Goal: Task Accomplishment & Management: Complete application form

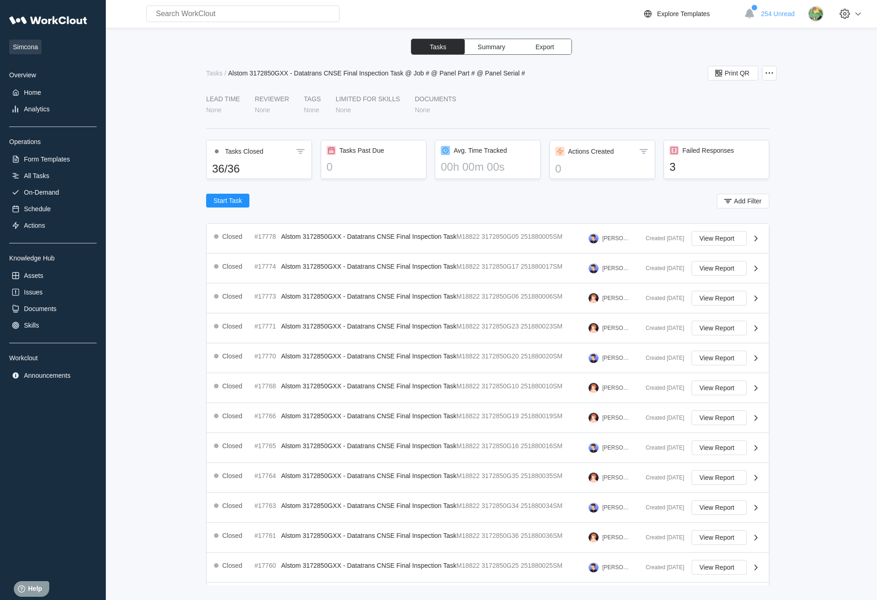
scroll to position [120, 0]
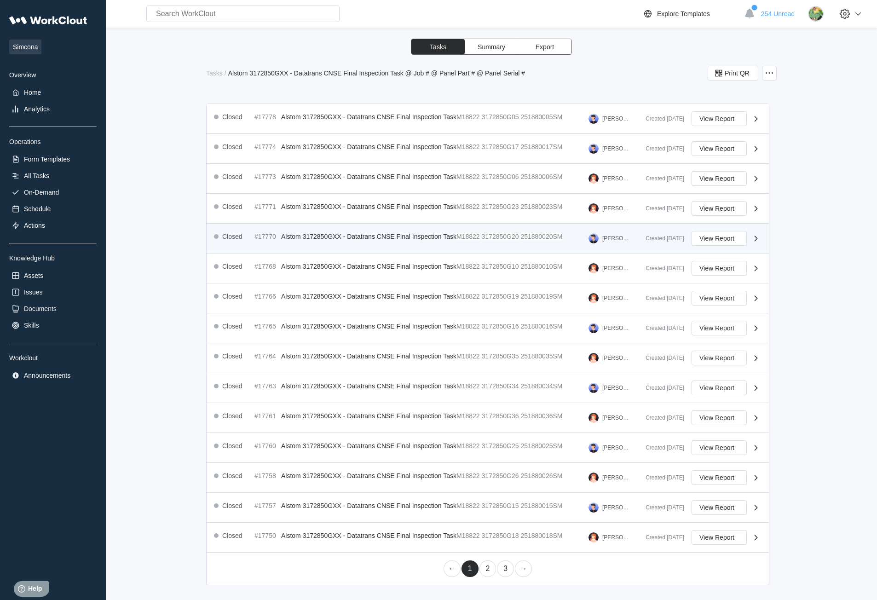
click at [422, 233] on span "Alstom 3172850GXX - Datatrans CNSE Final Inspection Task" at bounding box center [368, 236] width 175 height 7
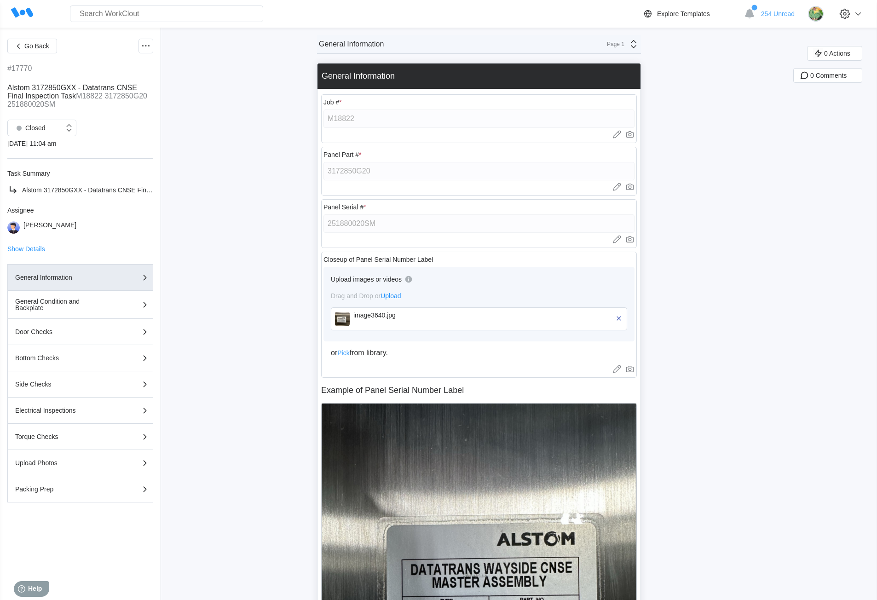
click at [325, 218] on div "Panel Serial # * 251880020SM Upload images or videos to this field Drag and Dro…" at bounding box center [479, 223] width 316 height 49
click at [146, 42] on icon at bounding box center [145, 46] width 11 height 11
click at [105, 116] on div "Export XLS" at bounding box center [107, 112] width 84 height 15
click at [38, 47] on span "Go Back" at bounding box center [36, 46] width 25 height 6
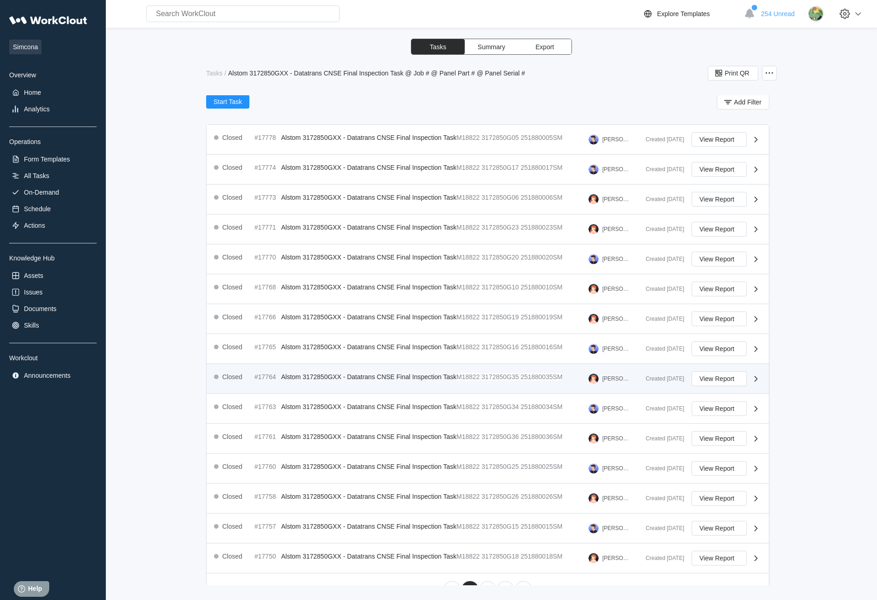
scroll to position [120, 0]
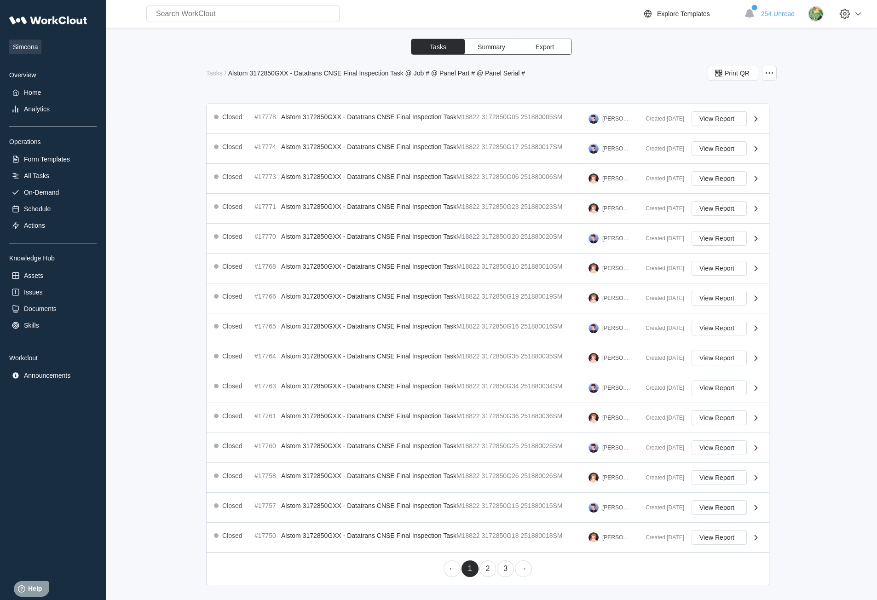
click at [485, 569] on link "2" at bounding box center [488, 569] width 17 height 17
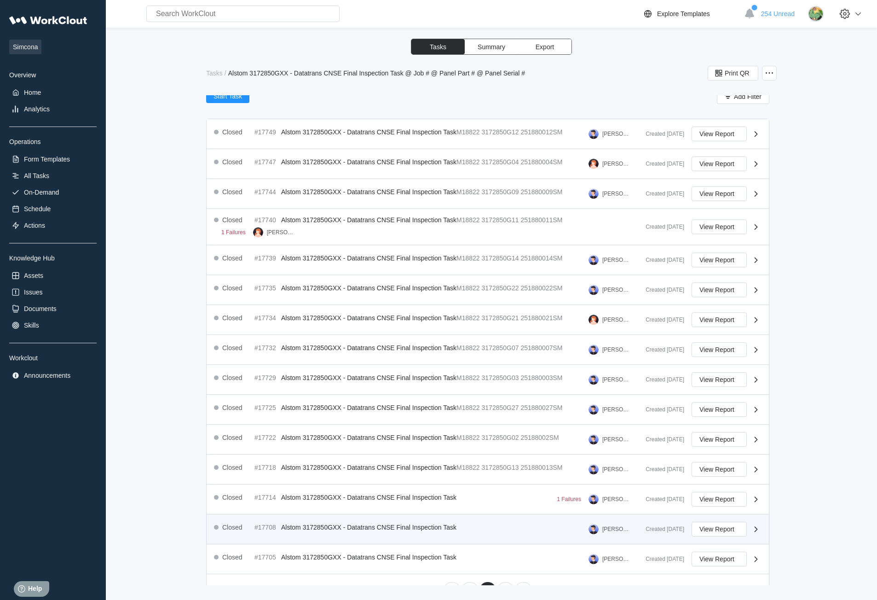
scroll to position [126, 0]
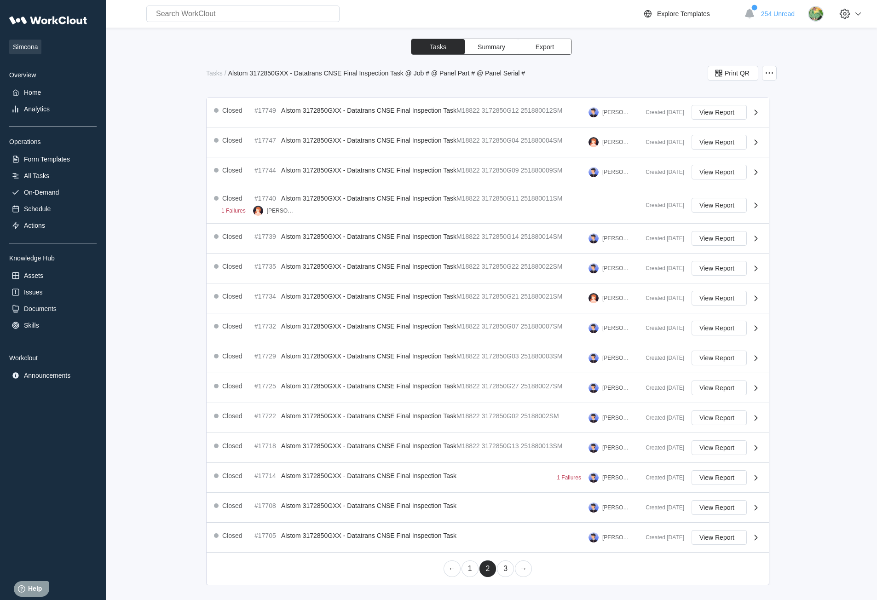
click at [463, 569] on link "1" at bounding box center [470, 569] width 17 height 17
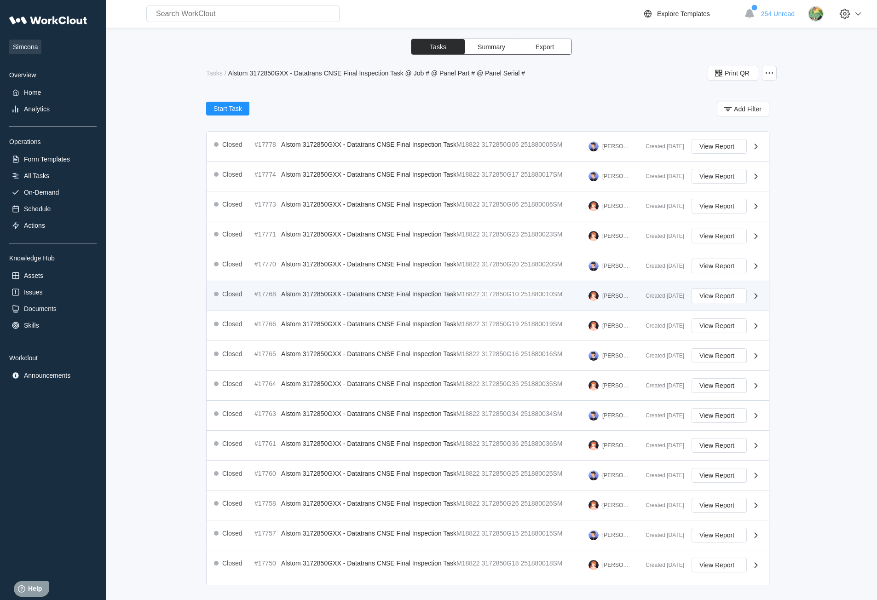
scroll to position [120, 0]
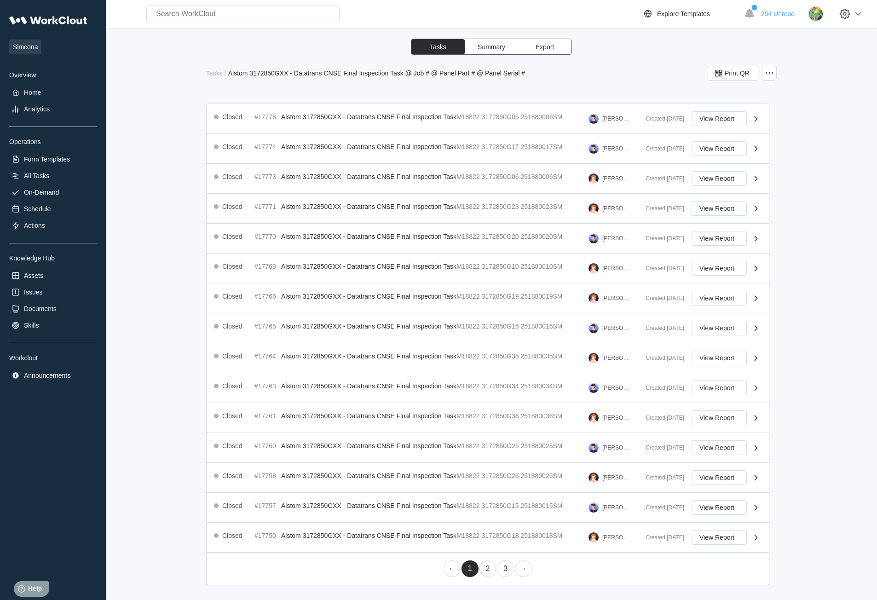
click at [486, 565] on link "2" at bounding box center [488, 569] width 17 height 17
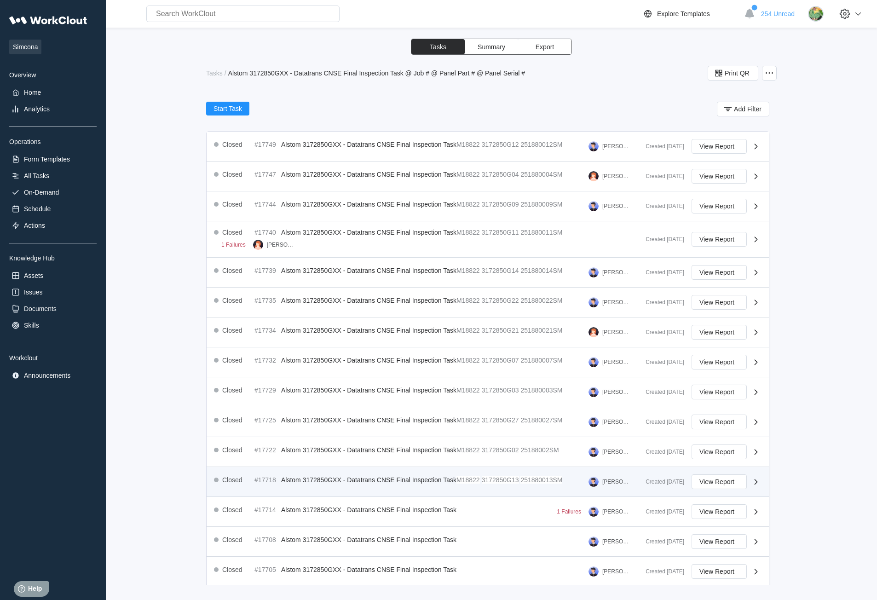
scroll to position [126, 0]
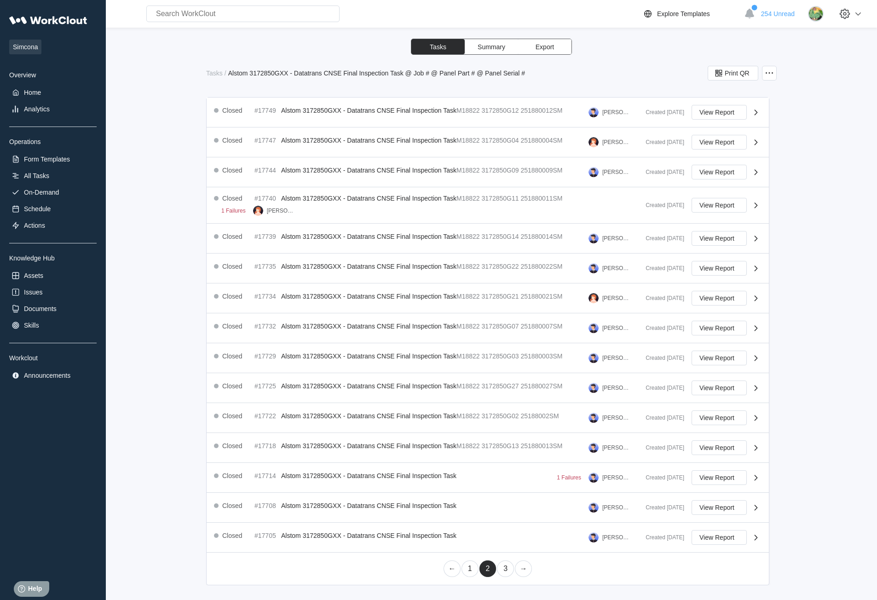
click at [472, 568] on link "1" at bounding box center [470, 569] width 17 height 17
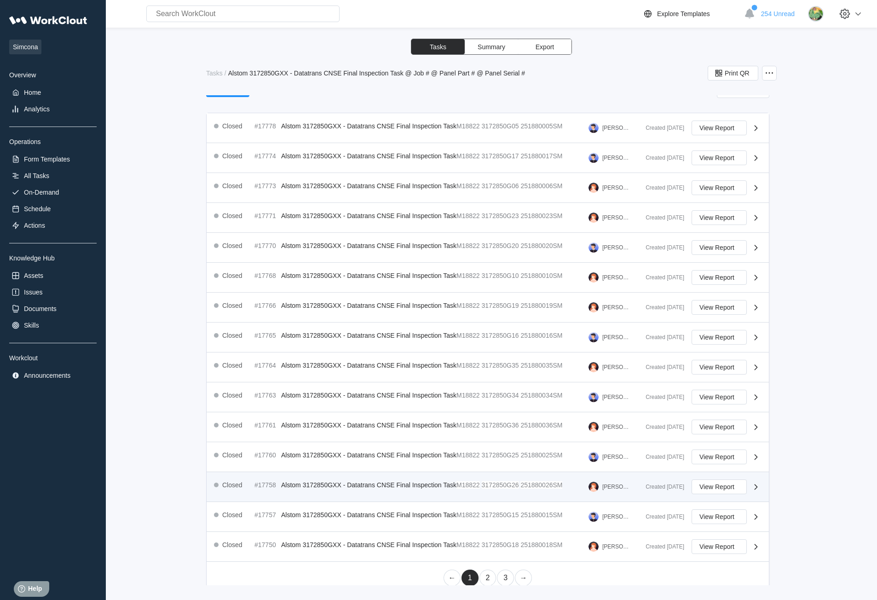
scroll to position [120, 0]
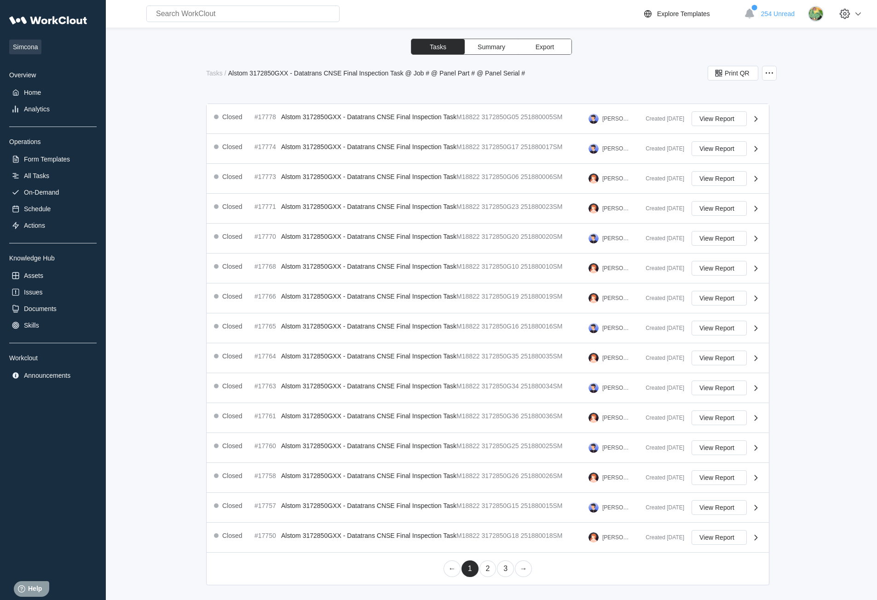
click at [484, 569] on link "2" at bounding box center [488, 569] width 17 height 17
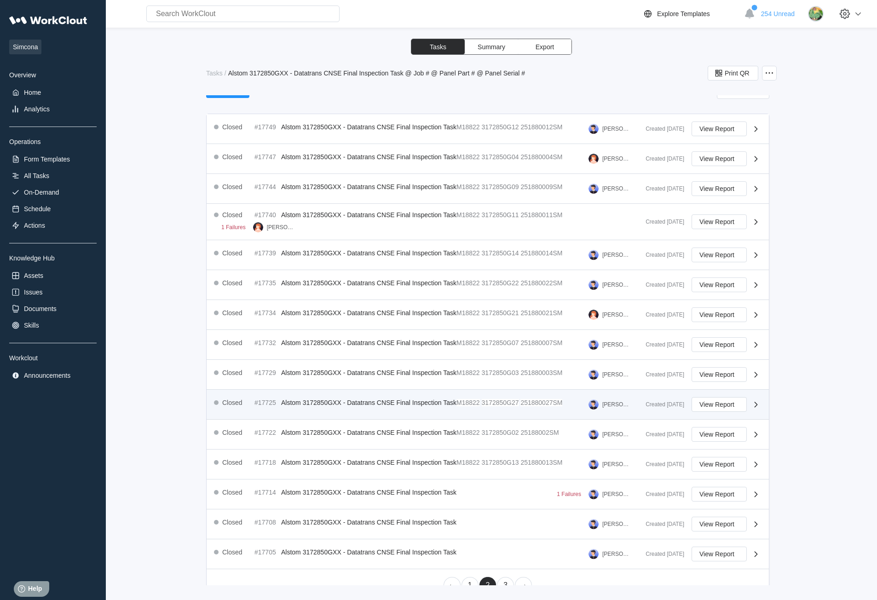
scroll to position [126, 0]
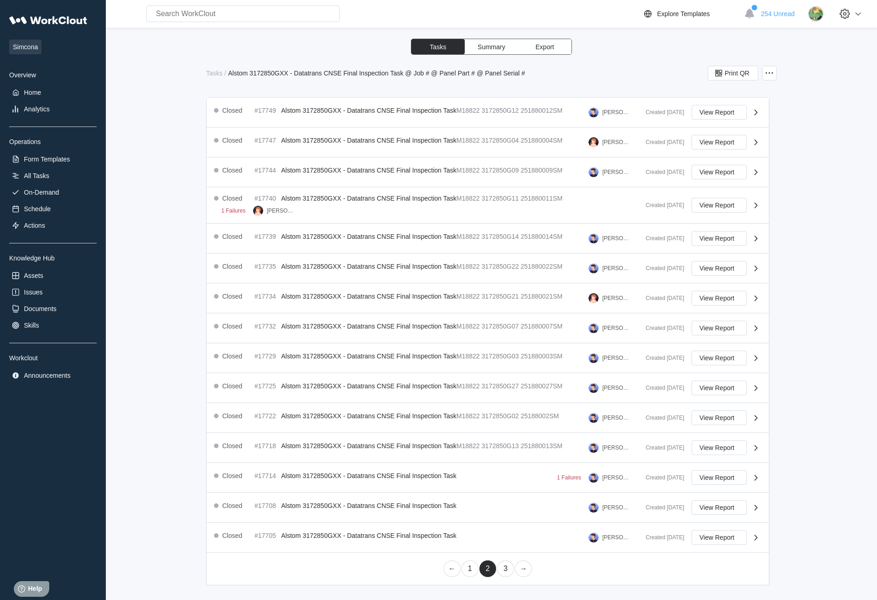
click at [472, 567] on link "1" at bounding box center [470, 569] width 17 height 17
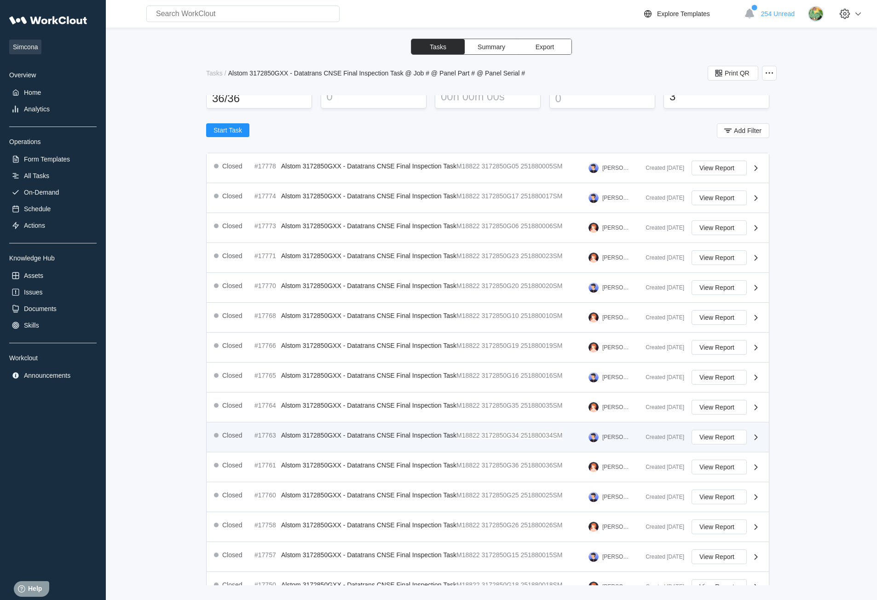
scroll to position [120, 0]
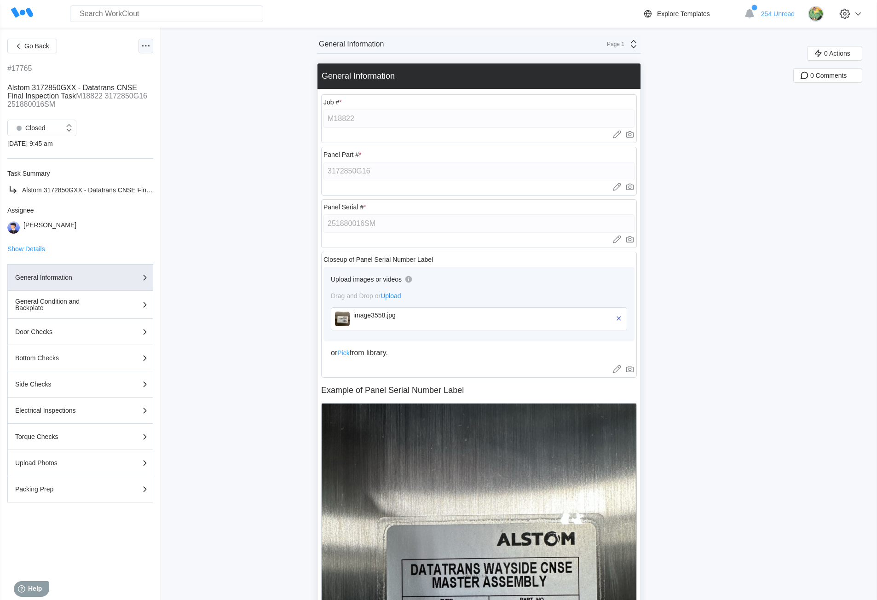
click at [144, 45] on icon at bounding box center [145, 46] width 11 height 11
click at [97, 112] on div "Export XLS" at bounding box center [96, 112] width 33 height 7
click at [143, 50] on icon at bounding box center [145, 46] width 11 height 11
click at [110, 110] on div "Export XLS" at bounding box center [96, 112] width 33 height 7
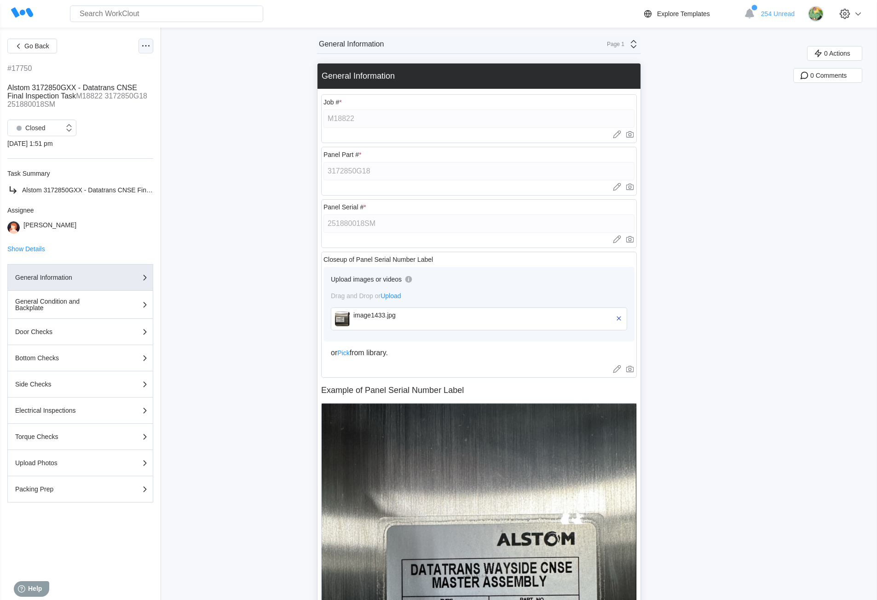
click at [142, 47] on icon at bounding box center [145, 46] width 11 height 11
click at [99, 112] on div "Export XLS" at bounding box center [96, 112] width 33 height 7
click at [146, 47] on icon at bounding box center [145, 46] width 11 height 11
click at [116, 114] on div "Export XLS" at bounding box center [107, 112] width 84 height 15
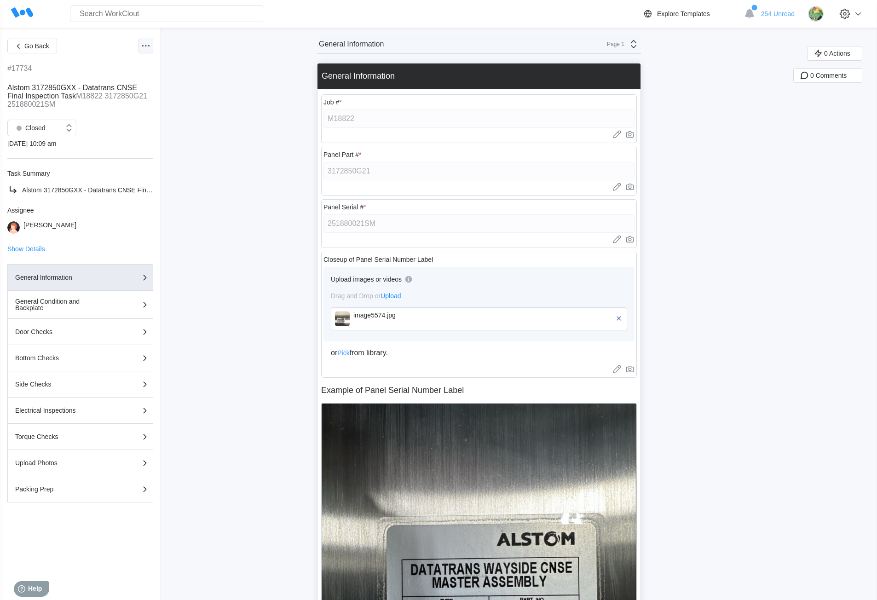
click at [149, 46] on circle at bounding box center [148, 45] width 1 height 1
click at [110, 112] on div "Export XLS" at bounding box center [96, 112] width 33 height 7
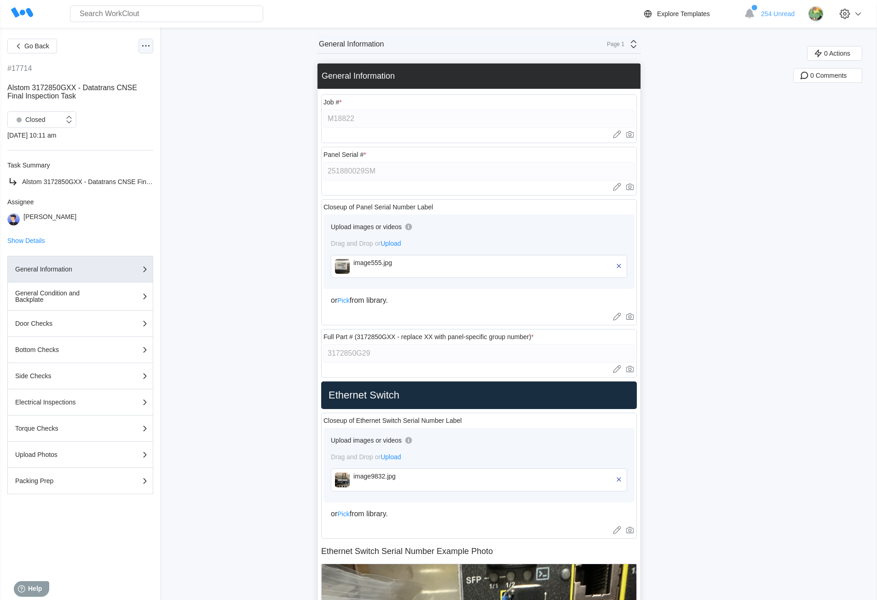
click at [142, 49] on icon at bounding box center [145, 46] width 11 height 11
click at [97, 110] on div "Export XLS" at bounding box center [96, 112] width 33 height 7
drag, startPoint x: 234, startPoint y: 169, endPoint x: 189, endPoint y: 133, distance: 57.9
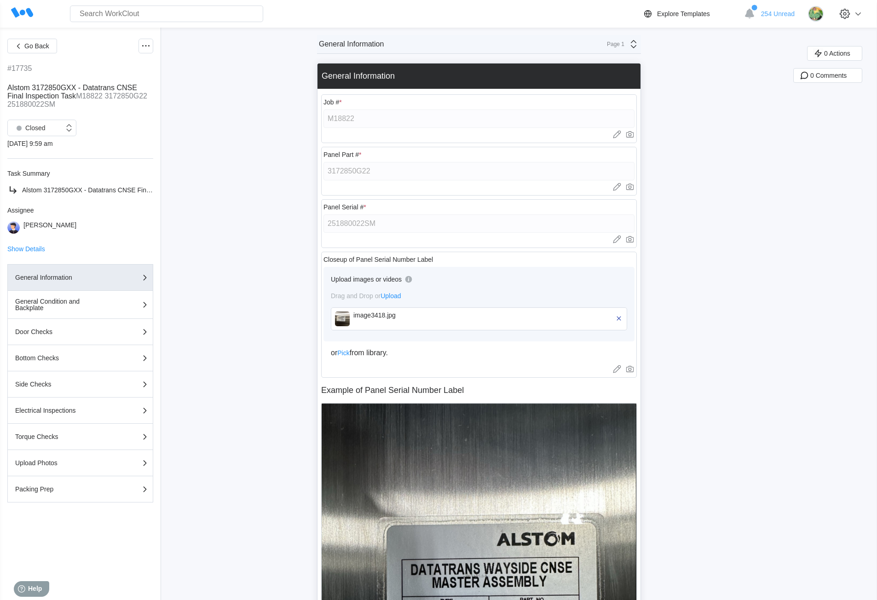
click at [142, 47] on icon at bounding box center [145, 46] width 11 height 11
click at [101, 109] on div "Export XLS" at bounding box center [96, 112] width 33 height 7
click at [149, 46] on circle at bounding box center [148, 45] width 1 height 1
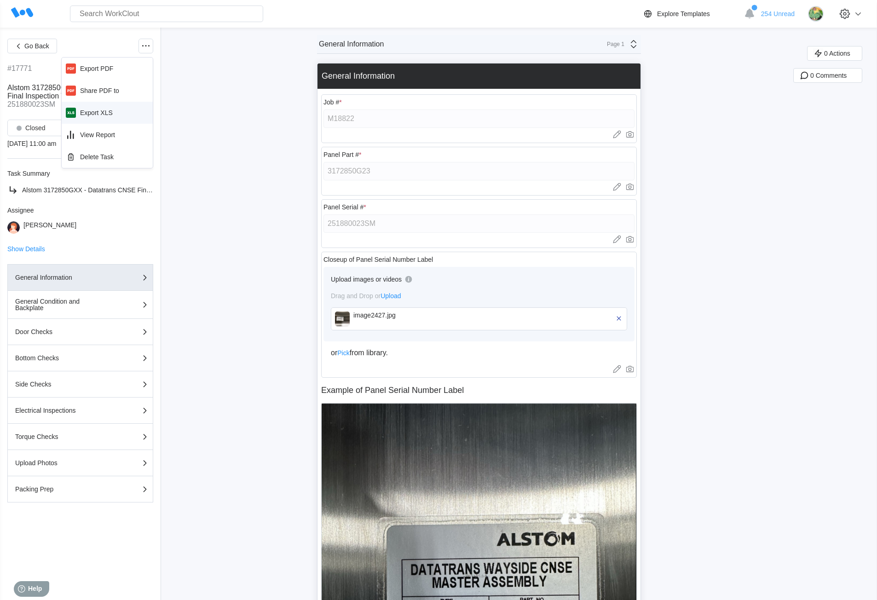
click at [106, 110] on div "Export XLS" at bounding box center [96, 112] width 33 height 7
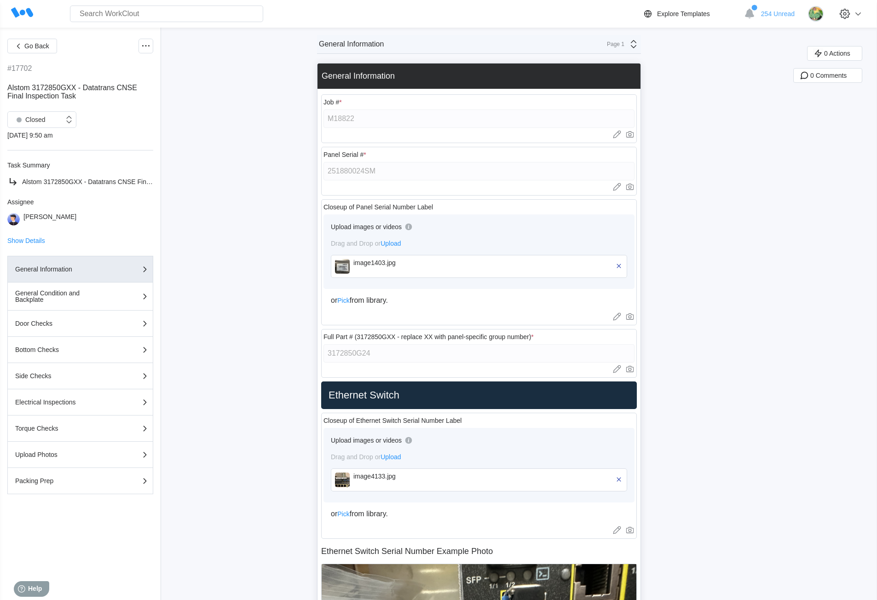
click at [142, 47] on icon at bounding box center [145, 46] width 11 height 11
click at [97, 110] on div "Export XLS" at bounding box center [96, 112] width 33 height 7
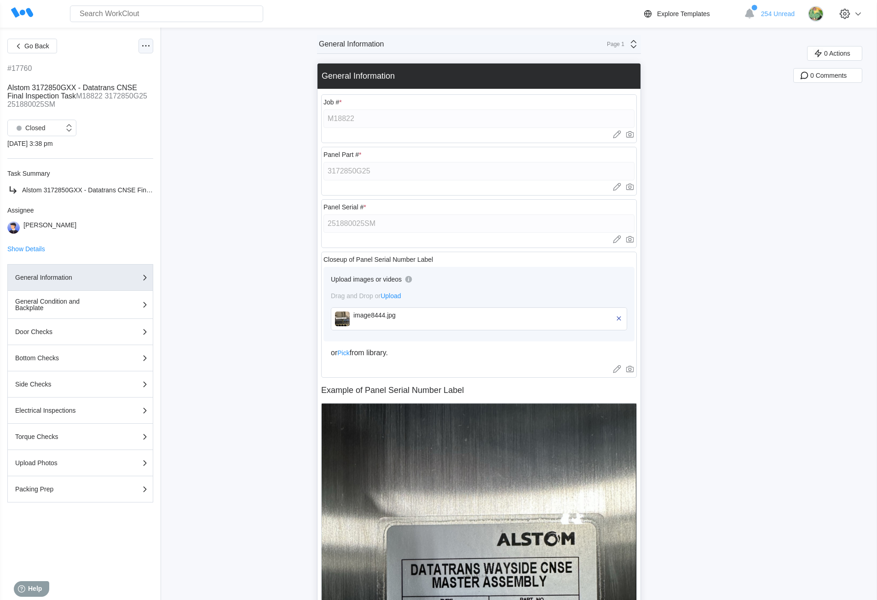
click at [145, 48] on icon at bounding box center [145, 46] width 11 height 11
click at [109, 110] on div "Export XLS" at bounding box center [96, 112] width 33 height 7
click at [143, 44] on icon at bounding box center [145, 46] width 11 height 11
click at [107, 111] on div "Export XLS" at bounding box center [96, 112] width 33 height 7
click at [143, 45] on icon at bounding box center [145, 46] width 11 height 11
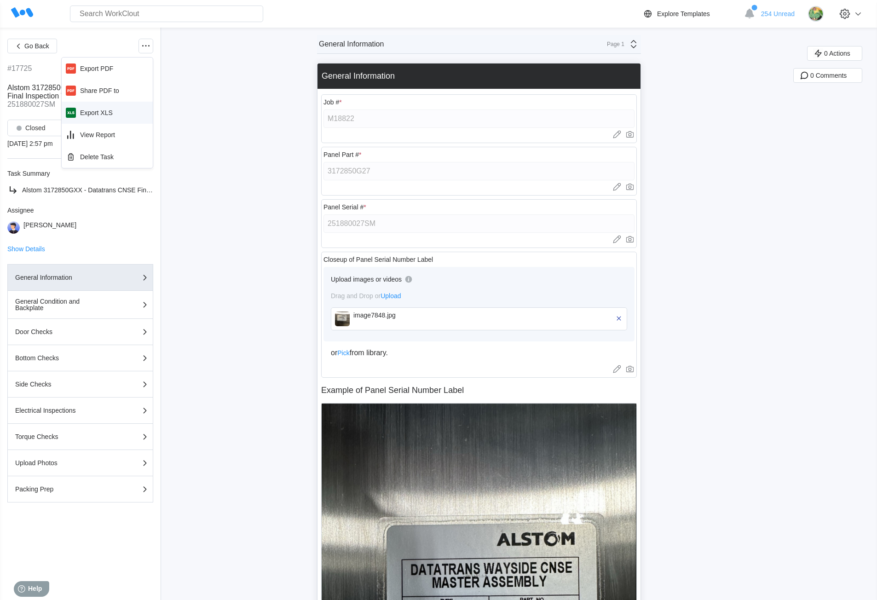
click at [105, 108] on div "Export XLS" at bounding box center [107, 112] width 84 height 15
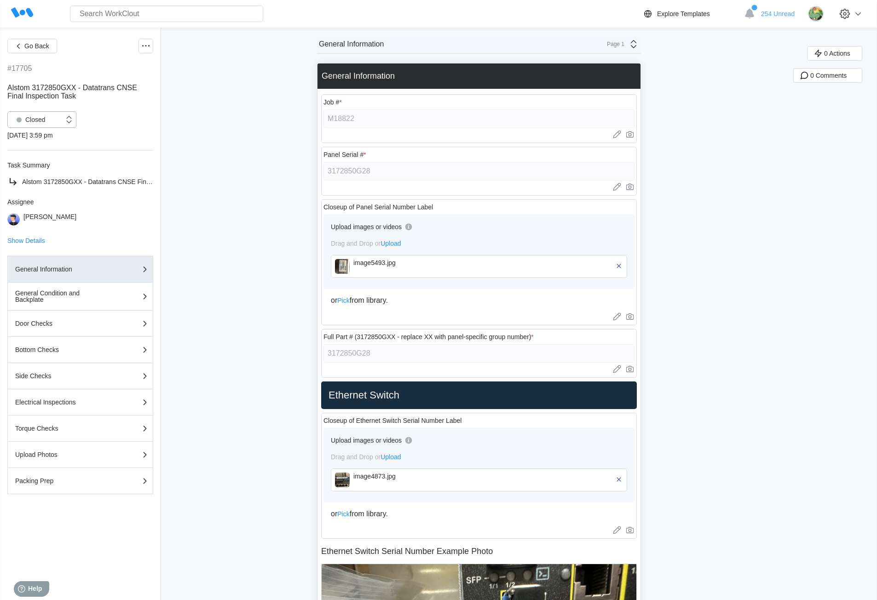
click at [46, 120] on div "Closed" at bounding box center [36, 119] width 56 height 9
click at [43, 146] on div "Open" at bounding box center [42, 143] width 58 height 13
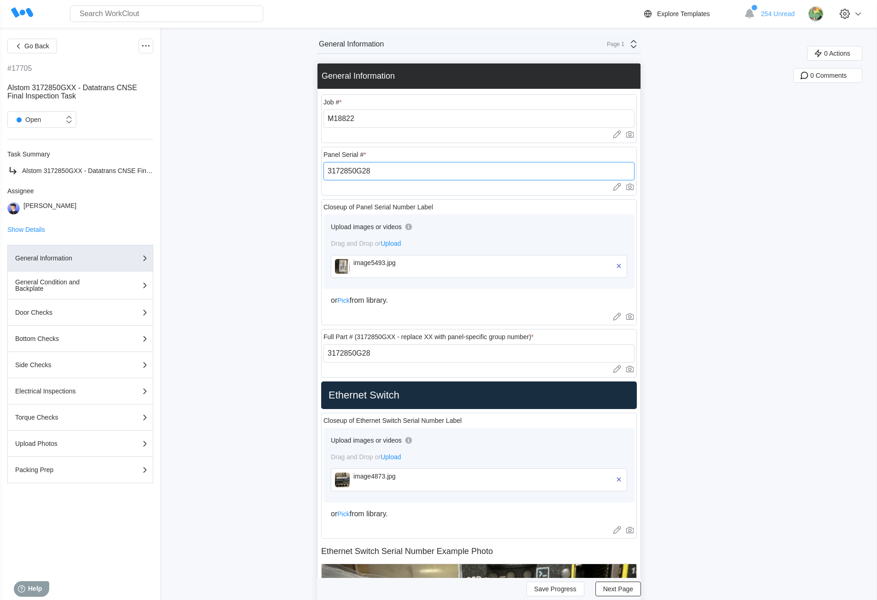
drag, startPoint x: 382, startPoint y: 169, endPoint x: 321, endPoint y: 171, distance: 60.8
paste input "251880028SM"
type input "251880028SM"
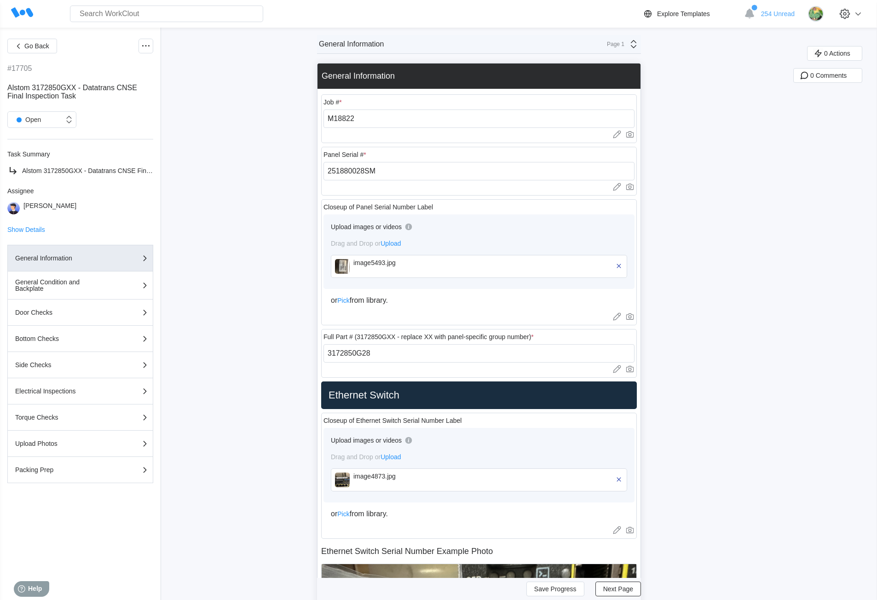
click at [622, 44] on div "Page 1" at bounding box center [613, 44] width 23 height 6
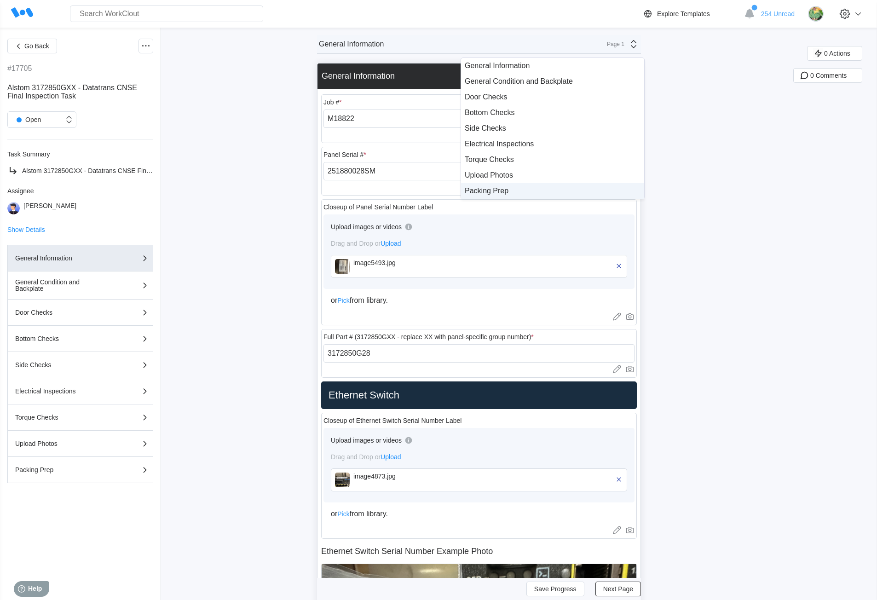
click at [556, 194] on div "Packing Prep" at bounding box center [553, 191] width 176 height 8
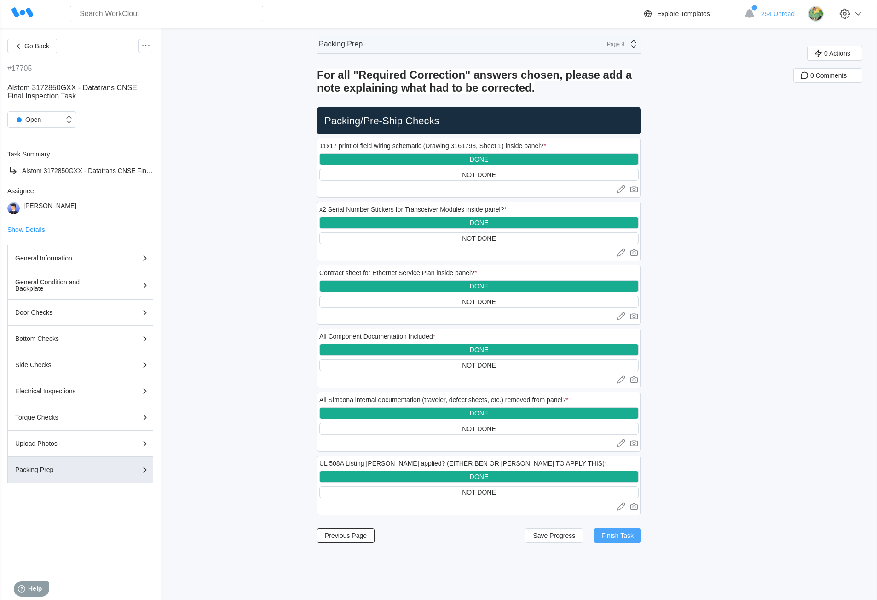
click at [628, 543] on button "Finish Task" at bounding box center [617, 536] width 47 height 15
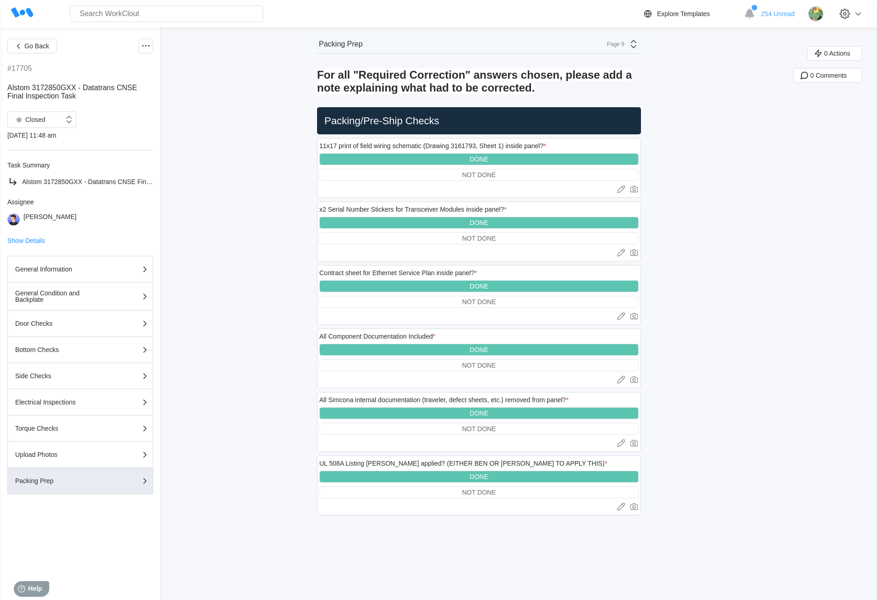
click at [632, 46] on icon at bounding box center [633, 44] width 11 height 11
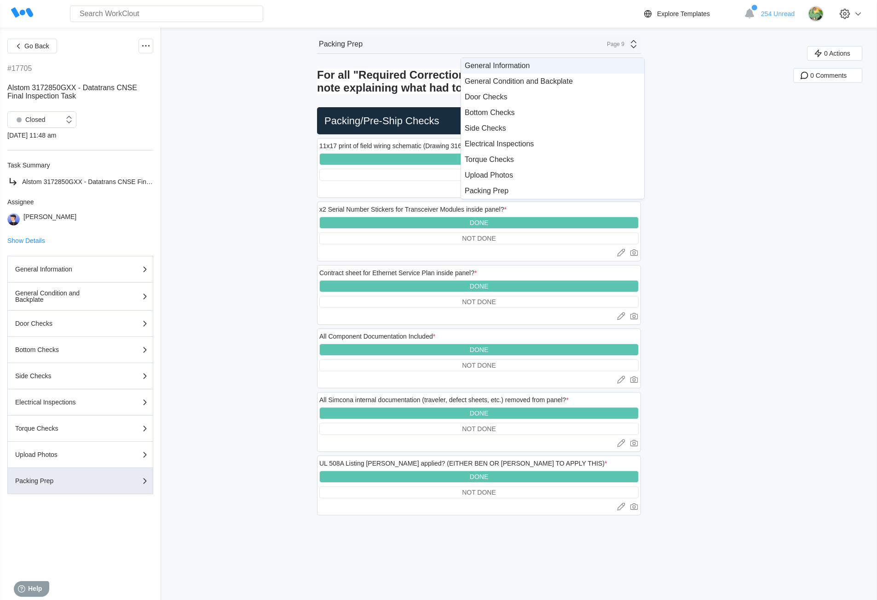
click at [535, 70] on div "General Information" at bounding box center [552, 66] width 183 height 16
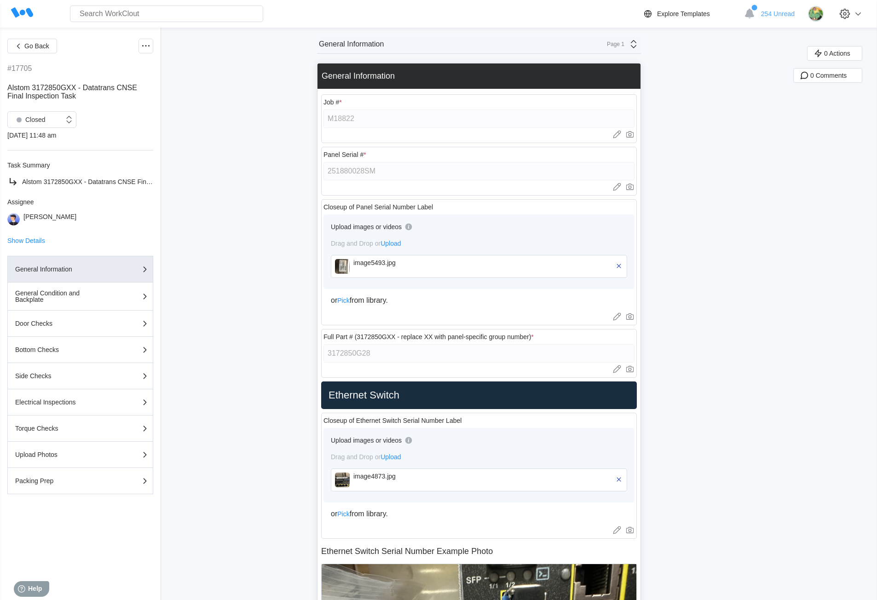
click at [146, 45] on circle at bounding box center [145, 45] width 1 height 1
click at [98, 111] on div "Export XLS" at bounding box center [96, 112] width 33 height 7
click at [325, 171] on div "Panel Serial # * 251880030SM Upload images or videos to this field Drag and Dro…" at bounding box center [479, 171] width 316 height 49
click at [145, 45] on icon at bounding box center [145, 46] width 11 height 11
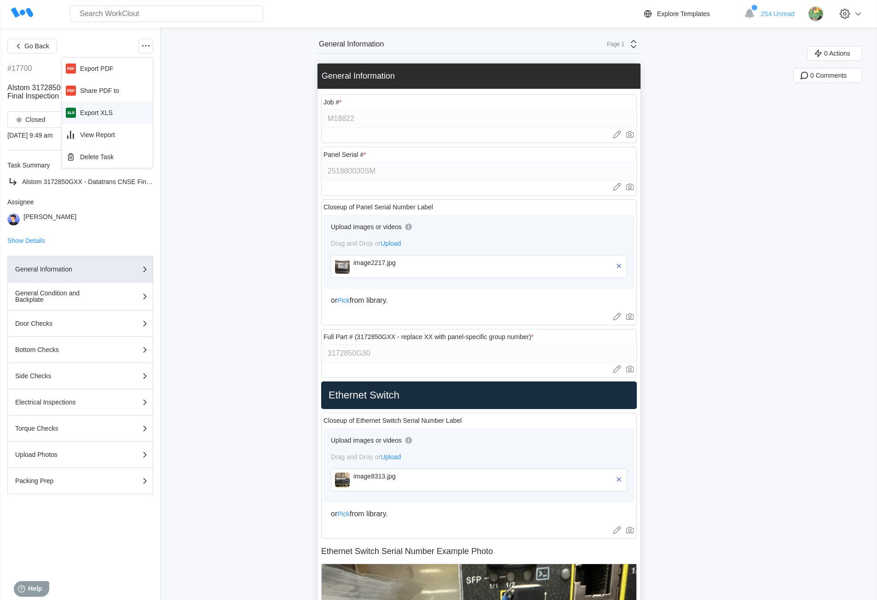
click at [93, 114] on div "Export XLS" at bounding box center [96, 112] width 33 height 7
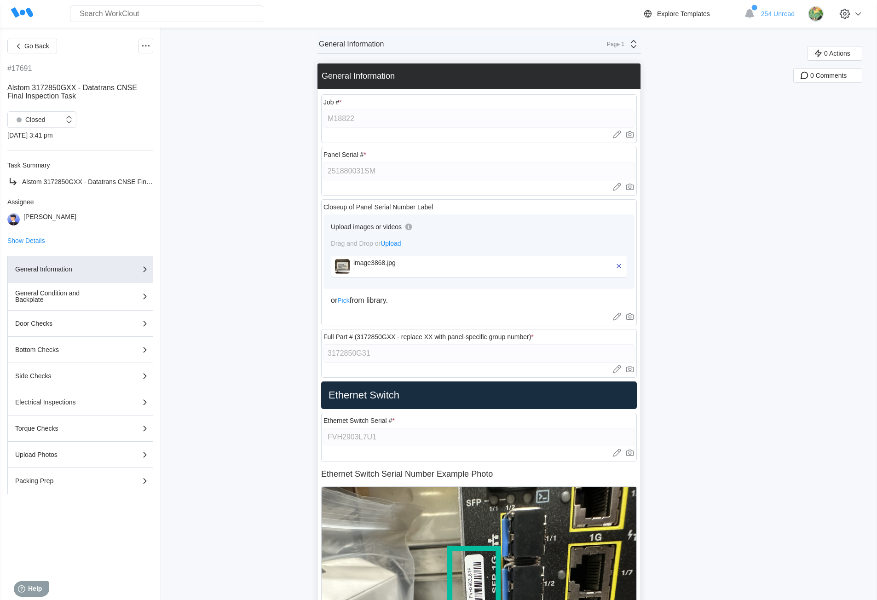
click at [149, 49] on icon at bounding box center [145, 46] width 11 height 11
click at [110, 110] on div "Export XLS" at bounding box center [96, 112] width 33 height 7
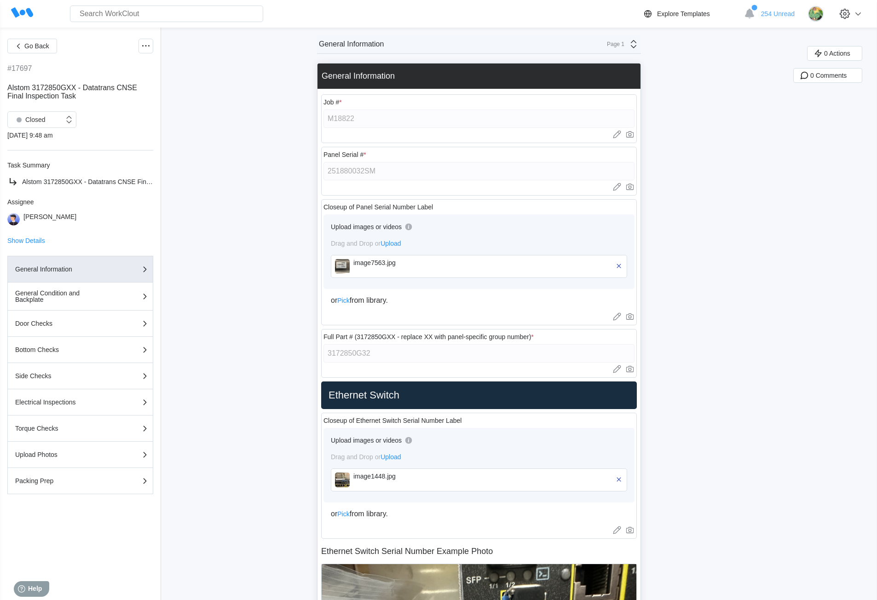
click at [149, 48] on icon at bounding box center [145, 46] width 11 height 11
click at [106, 111] on div "Export XLS" at bounding box center [96, 112] width 33 height 7
click at [325, 167] on div "Panel Serial # * 251880033SM Upload images or videos to this field Drag and Dro…" at bounding box center [479, 171] width 316 height 49
click at [145, 48] on icon at bounding box center [145, 46] width 11 height 11
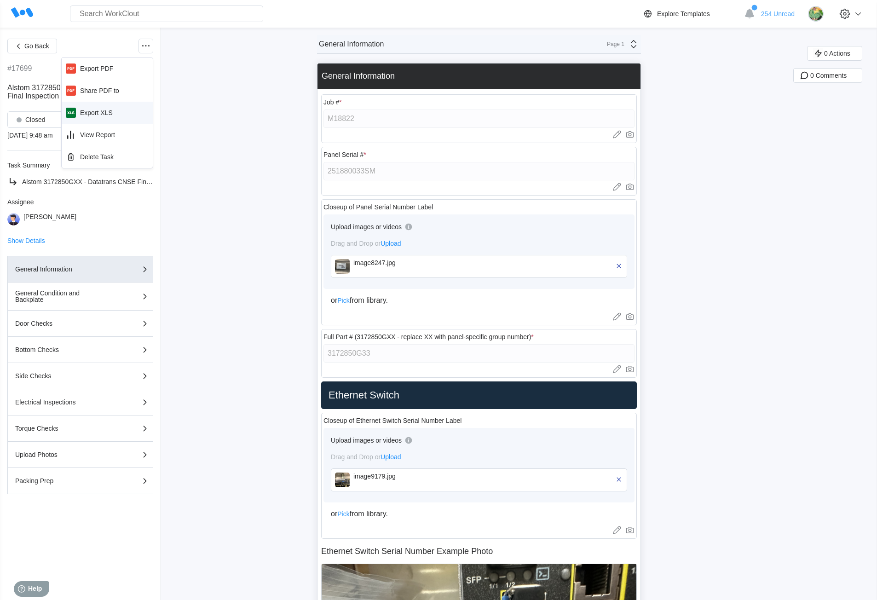
click at [111, 111] on div "Export XLS" at bounding box center [96, 112] width 33 height 7
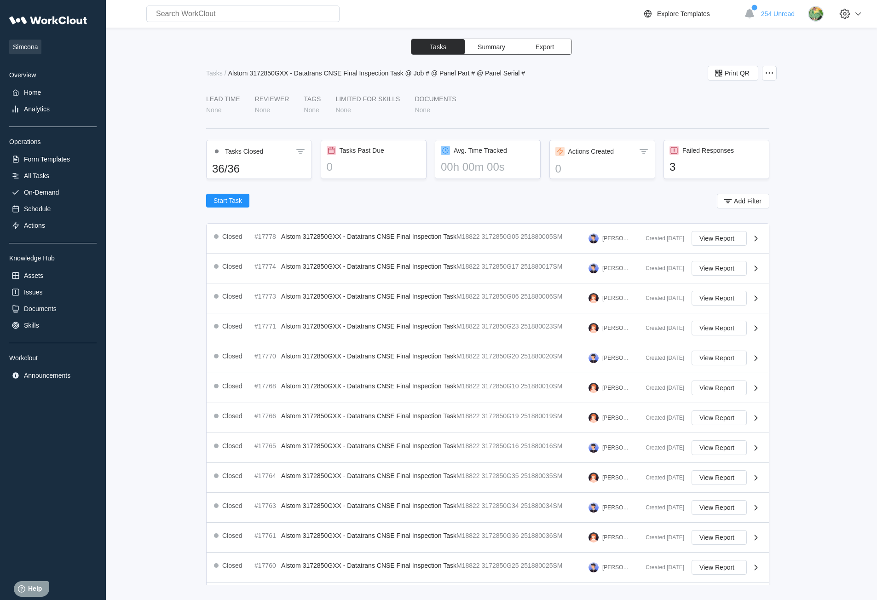
scroll to position [120, 0]
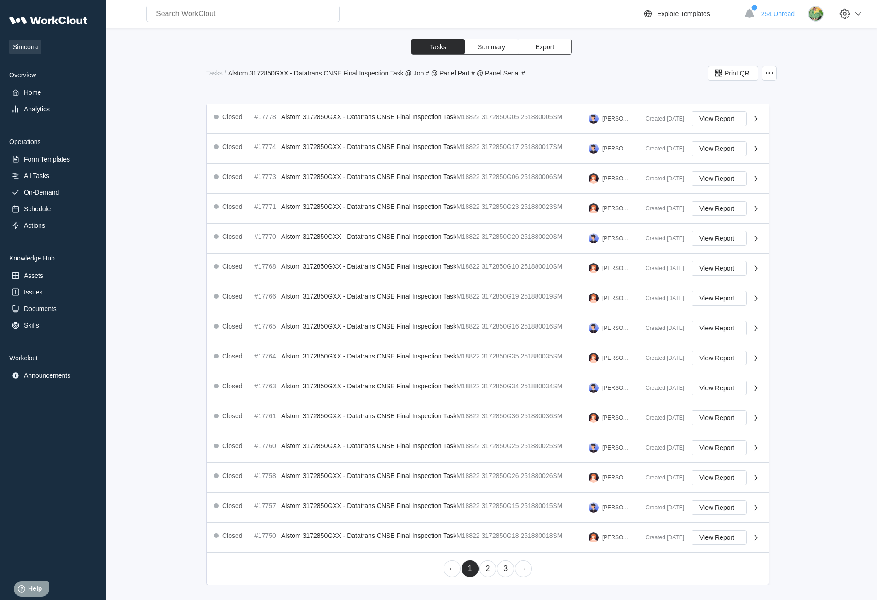
click at [480, 570] on link "2" at bounding box center [488, 569] width 17 height 17
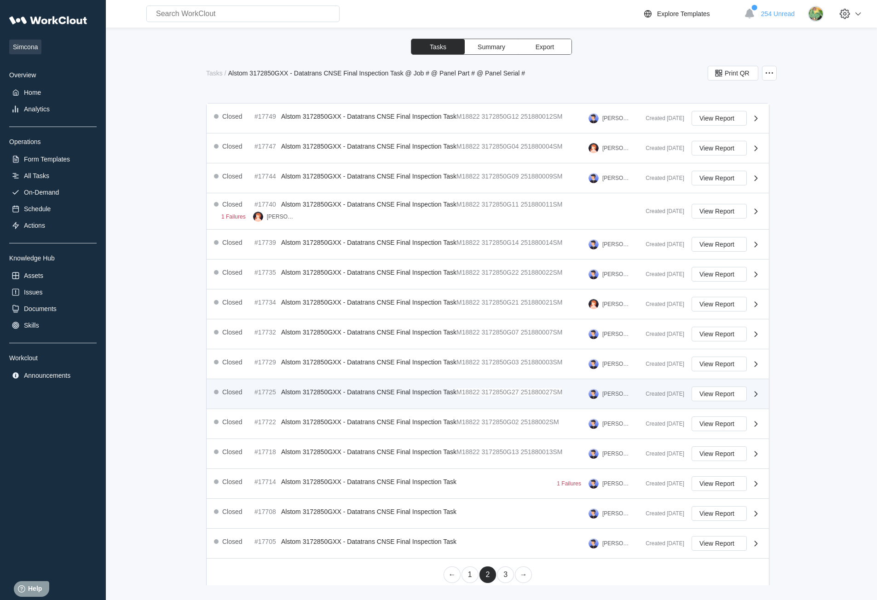
scroll to position [126, 0]
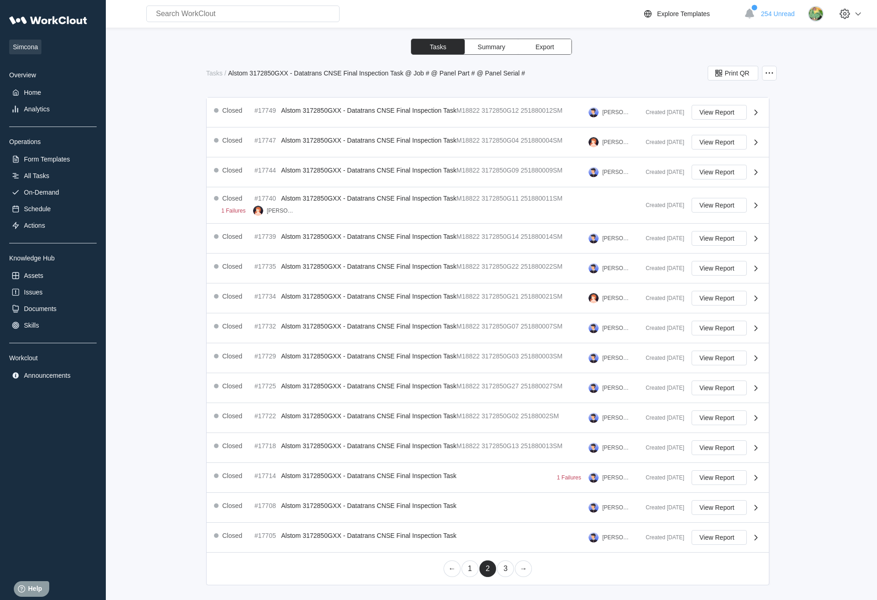
click at [500, 573] on link "3" at bounding box center [505, 569] width 17 height 17
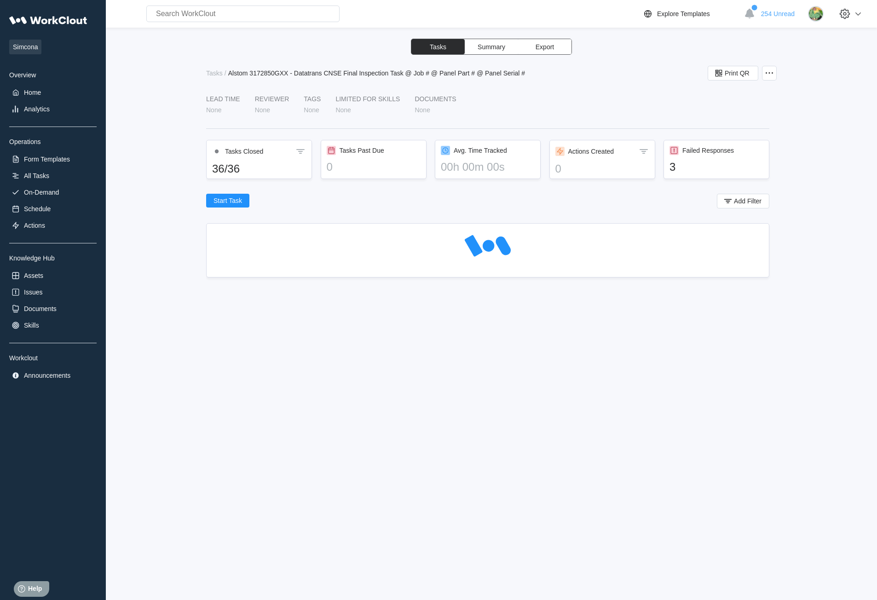
scroll to position [0, 0]
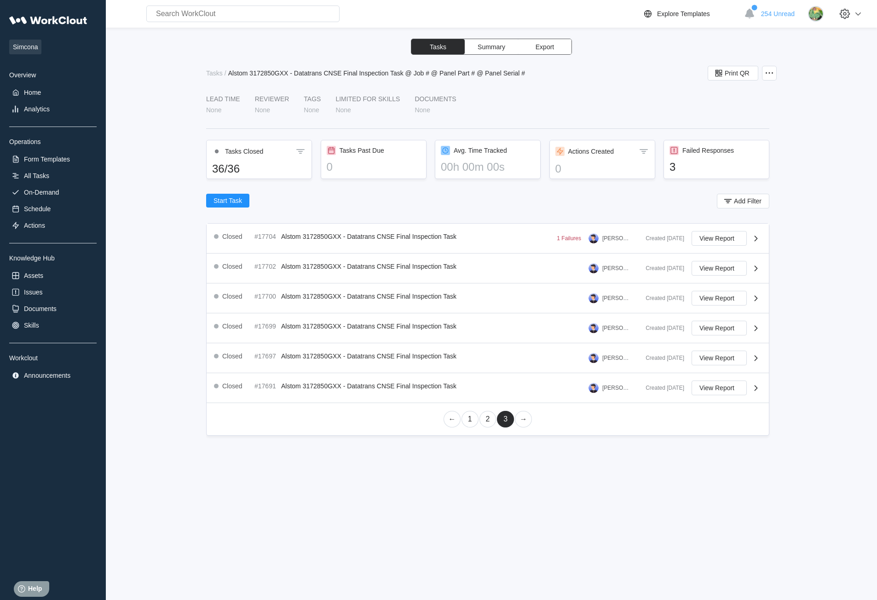
click at [464, 422] on link "1" at bounding box center [470, 419] width 17 height 17
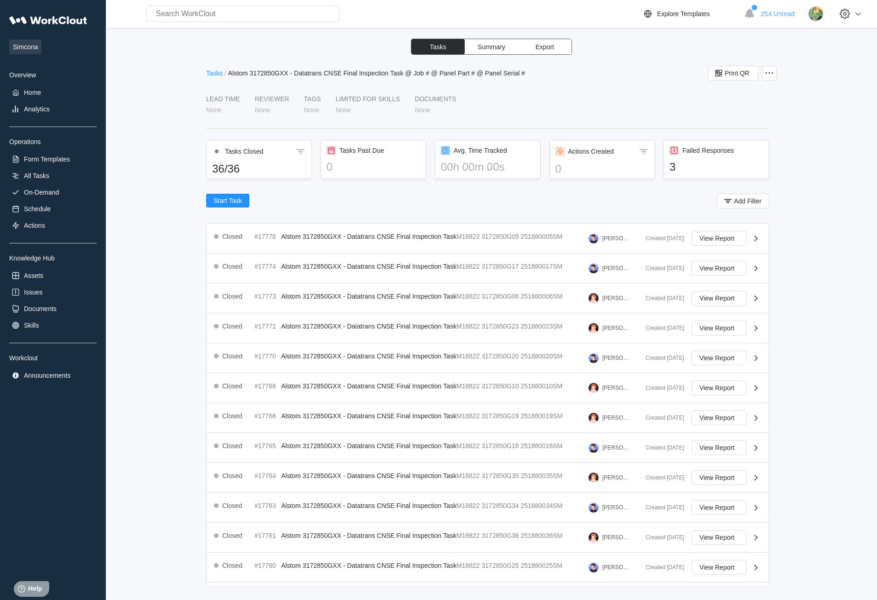
click at [212, 73] on div "Tasks" at bounding box center [214, 73] width 17 height 7
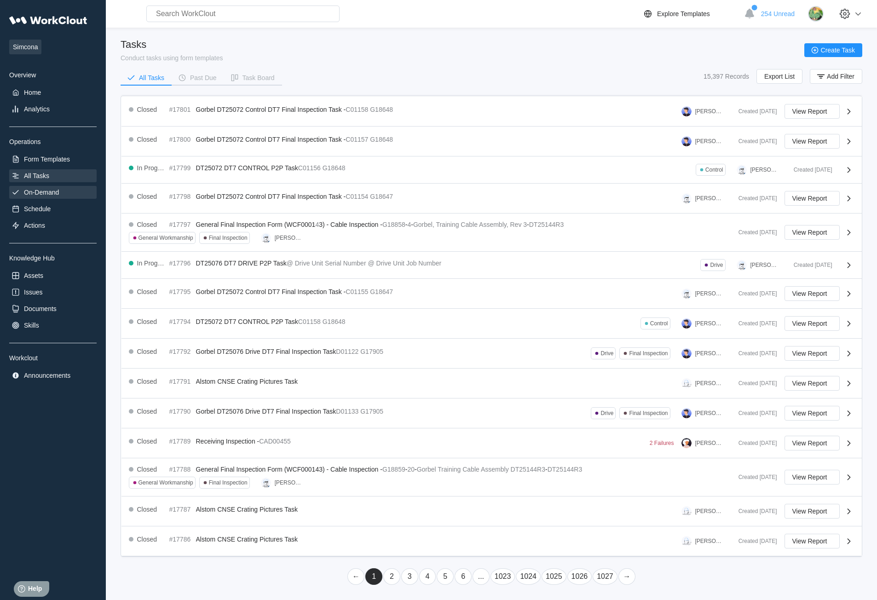
click at [46, 191] on div "On-Demand" at bounding box center [41, 192] width 35 height 7
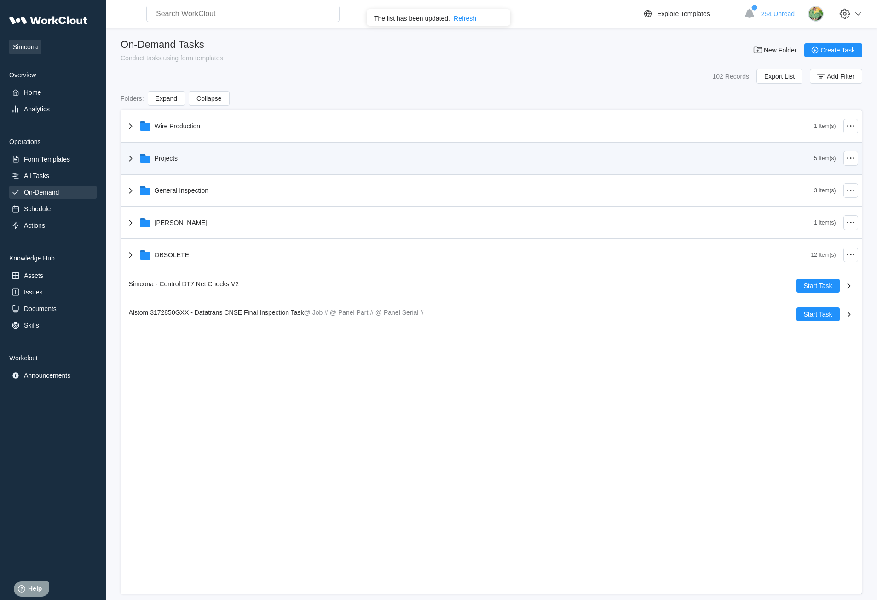
click at [172, 158] on div "Projects" at bounding box center [166, 158] width 23 height 7
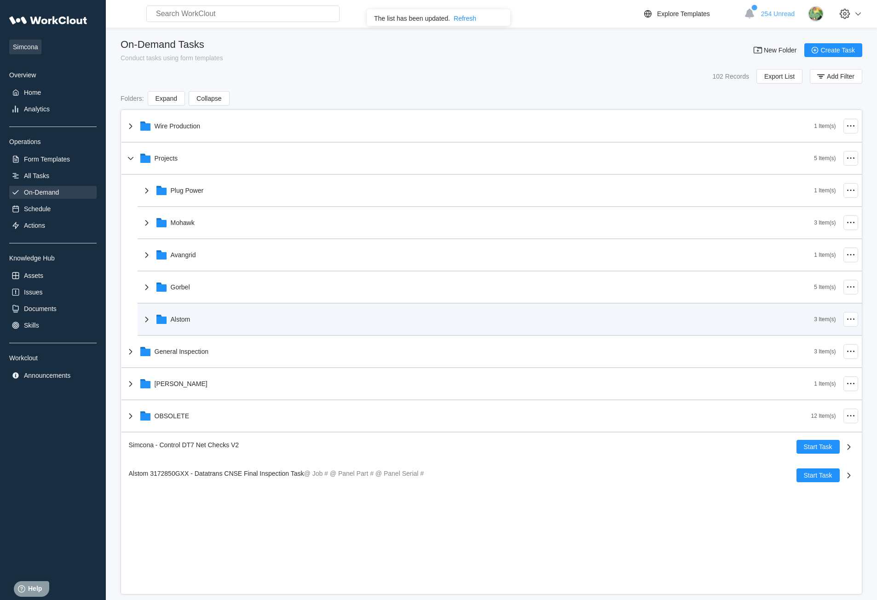
click at [180, 321] on div "Alstom" at bounding box center [181, 319] width 20 height 7
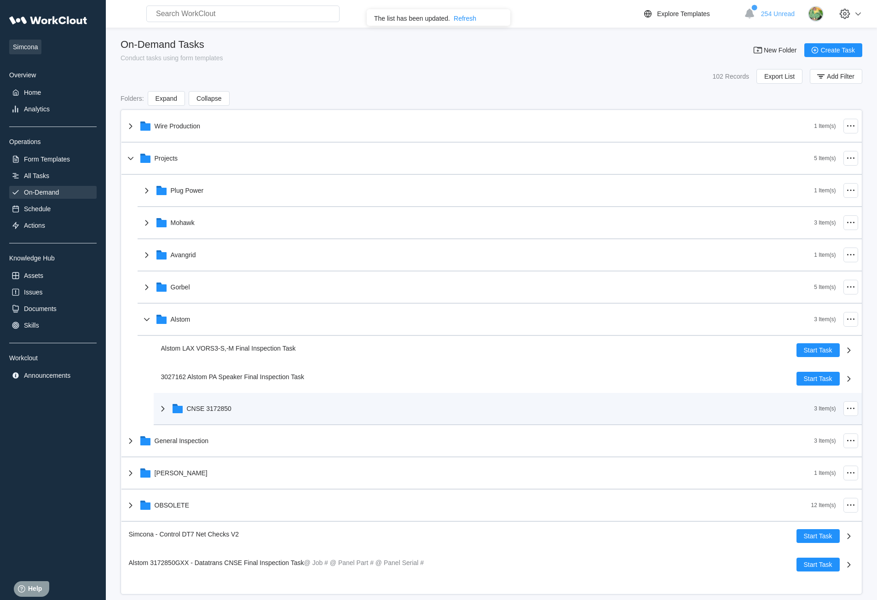
click at [163, 407] on icon at bounding box center [162, 408] width 11 height 11
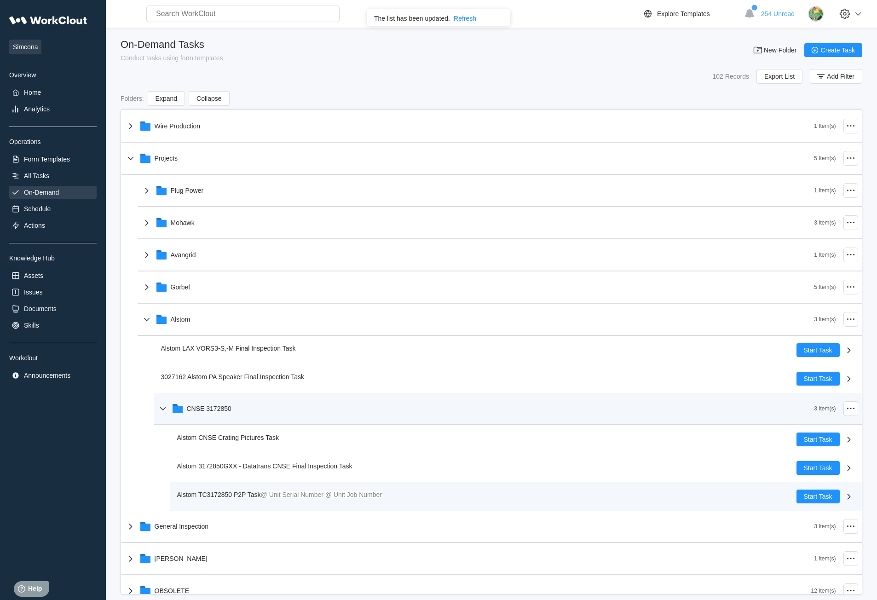
click at [239, 494] on span "Alstom TC3172850 P2P Task" at bounding box center [219, 494] width 84 height 7
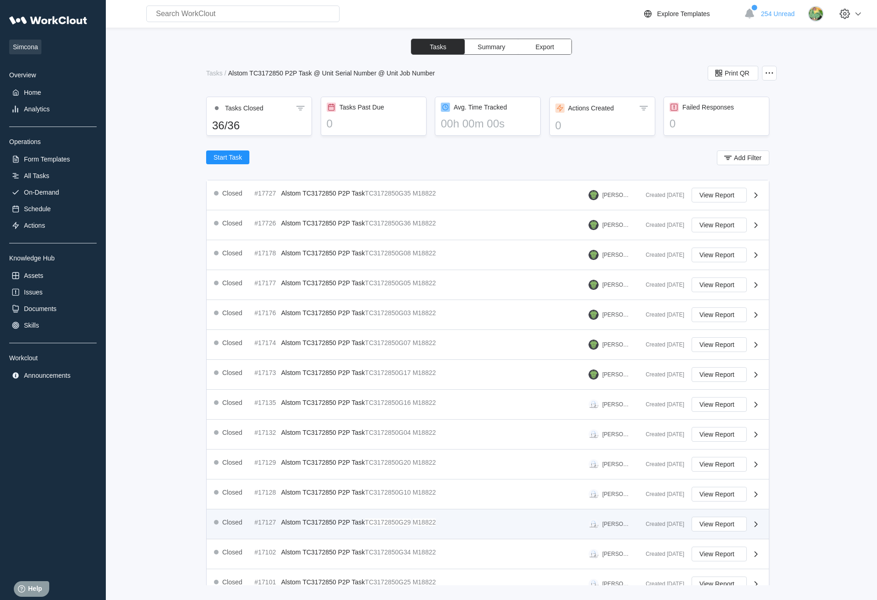
scroll to position [128, 0]
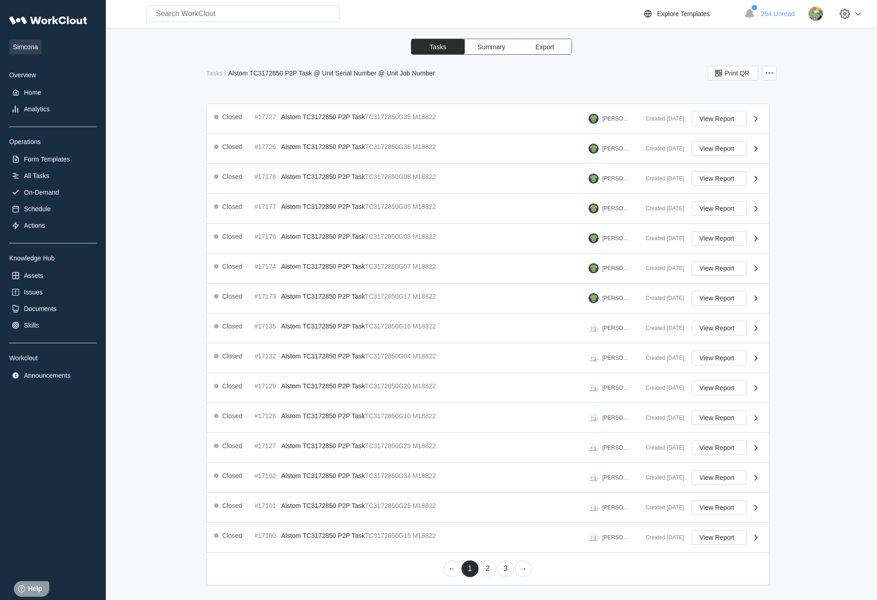
click at [482, 567] on link "2" at bounding box center [488, 569] width 17 height 17
click at [502, 566] on link "3" at bounding box center [505, 569] width 17 height 17
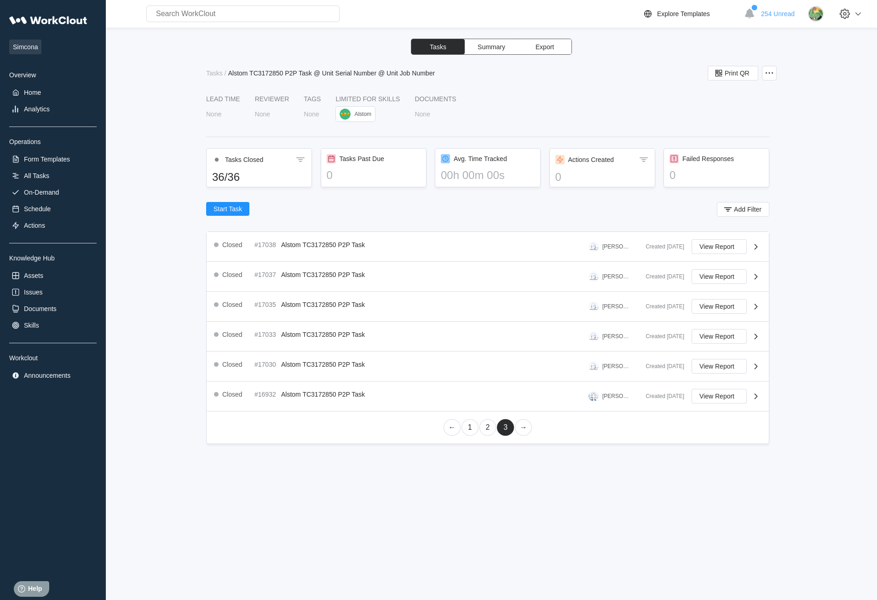
scroll to position [0, 0]
click at [475, 430] on link "1" at bounding box center [470, 427] width 17 height 17
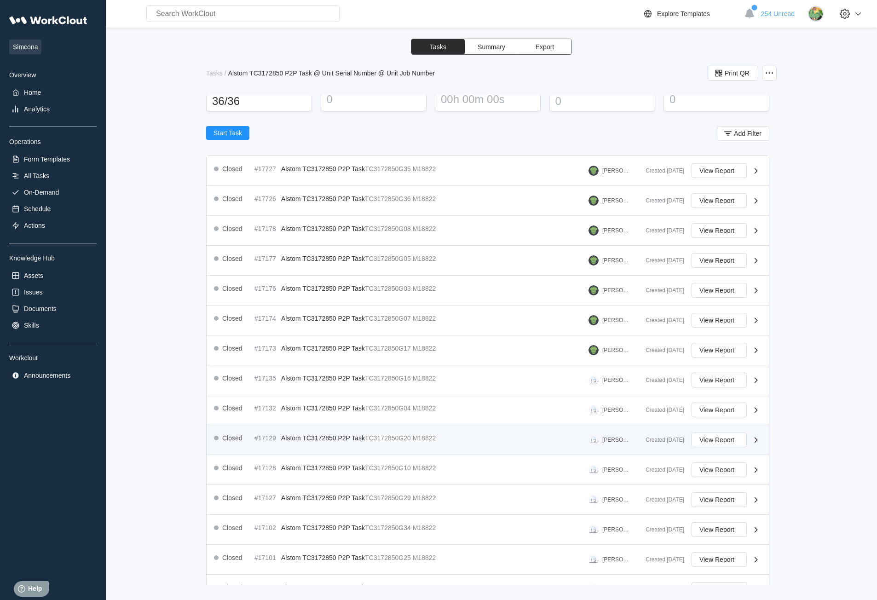
scroll to position [92, 0]
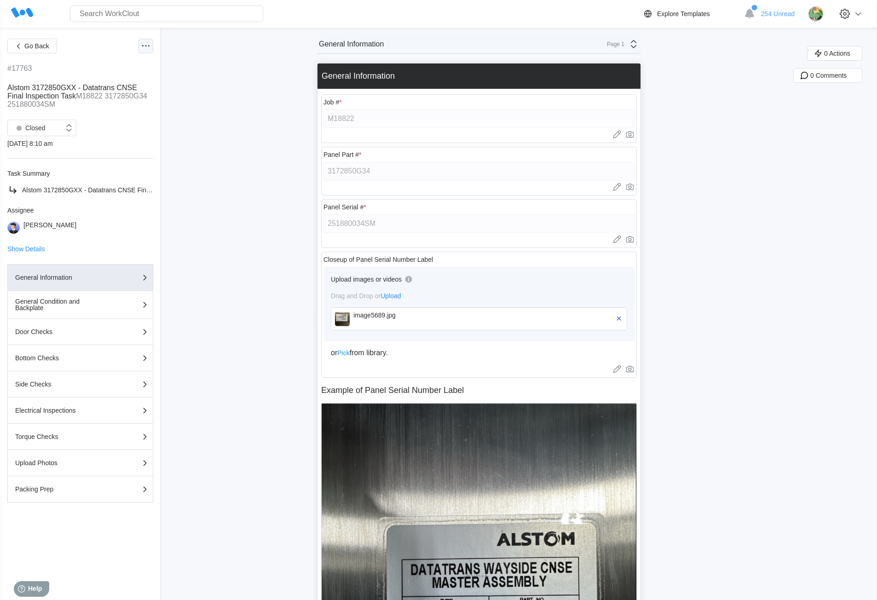
click at [145, 51] on icon at bounding box center [145, 46] width 11 height 11
click at [114, 111] on div "Export XLS" at bounding box center [107, 112] width 84 height 15
click at [142, 49] on icon at bounding box center [145, 46] width 11 height 11
click at [94, 110] on div "Export XLS" at bounding box center [96, 112] width 33 height 7
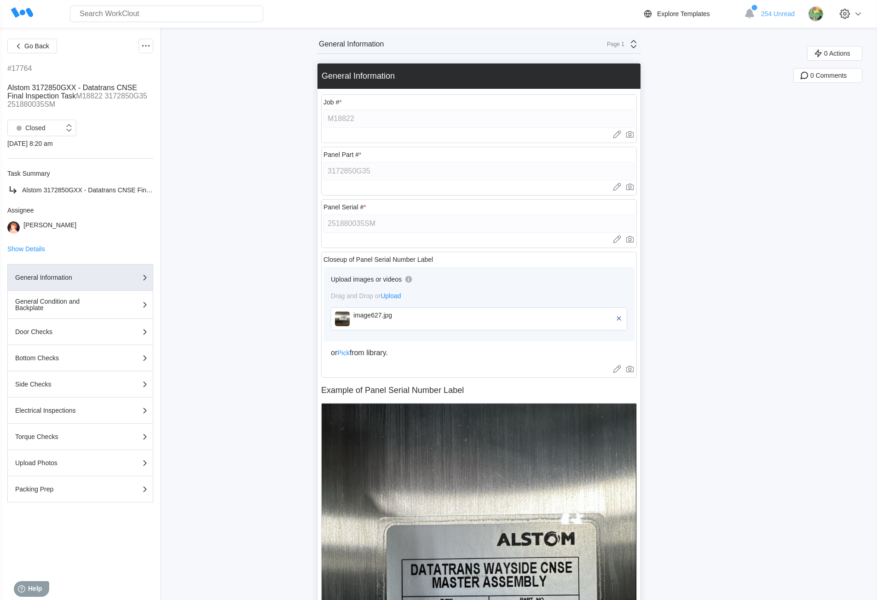
click at [147, 43] on icon at bounding box center [145, 46] width 11 height 11
click at [110, 114] on div "Export XLS" at bounding box center [96, 112] width 33 height 7
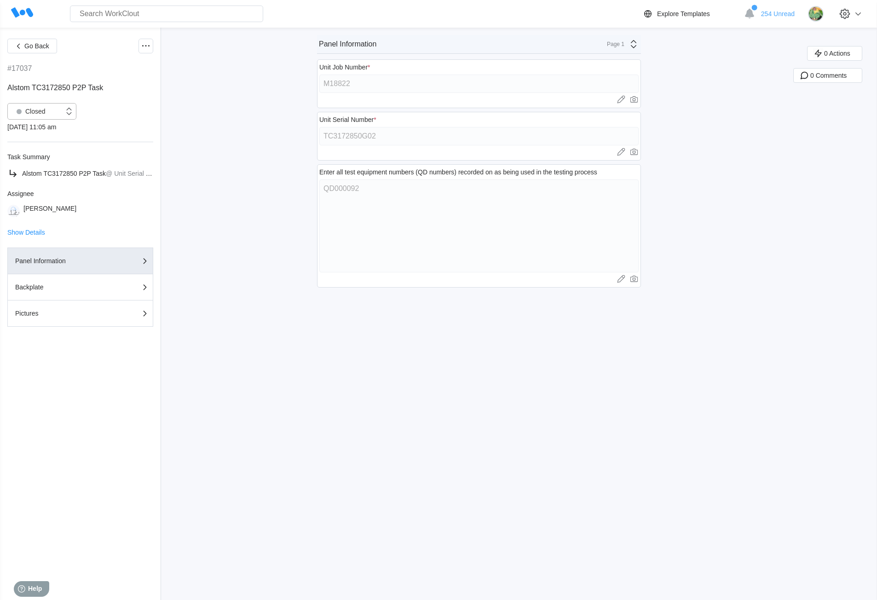
click at [42, 110] on div "Closed" at bounding box center [28, 111] width 33 height 13
click at [41, 134] on div "Open" at bounding box center [42, 135] width 58 height 13
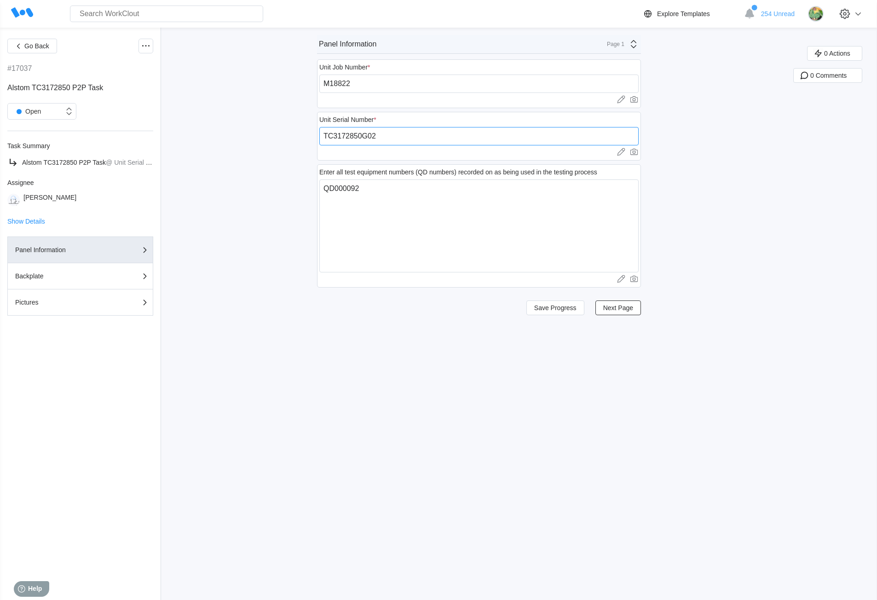
drag, startPoint x: 384, startPoint y: 136, endPoint x: 321, endPoint y: 132, distance: 63.2
click at [321, 132] on div "Unit Serial Number * TC3172850G02 Upload images or videos to this field Drag an…" at bounding box center [479, 136] width 324 height 49
paste input "251880002SM"
type input "251880002SM"
click at [623, 43] on div "Page 1" at bounding box center [613, 44] width 23 height 6
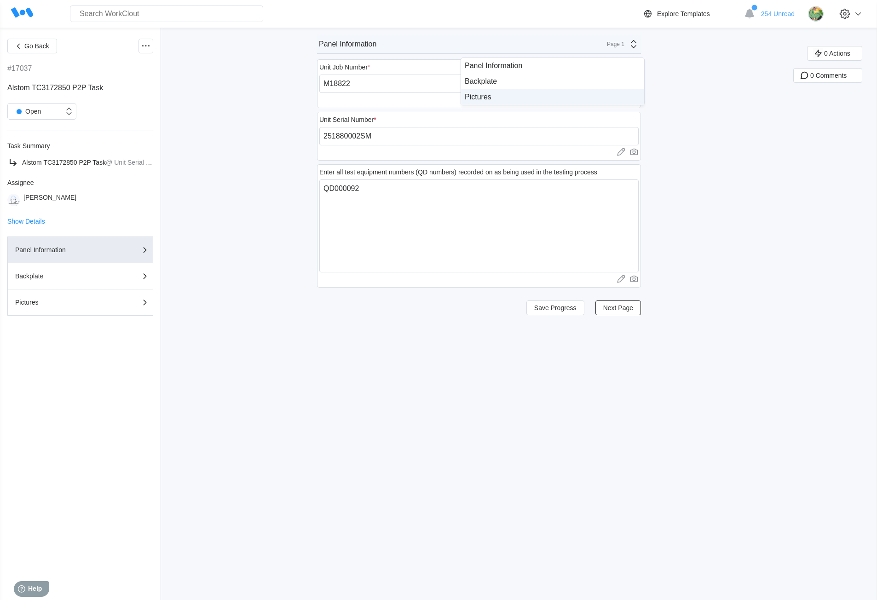
click at [511, 99] on div "Pictures" at bounding box center [553, 97] width 176 height 8
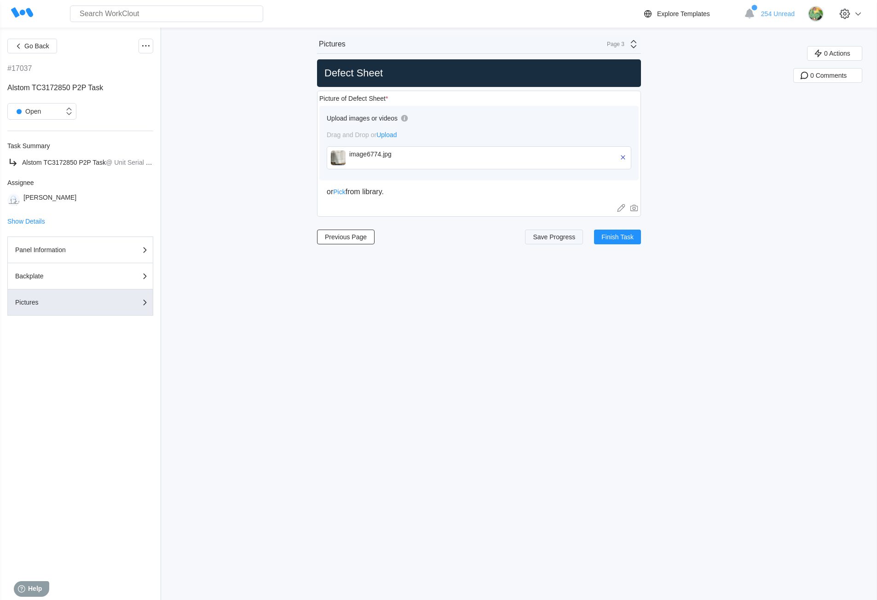
click at [551, 232] on button "Save Progress" at bounding box center [554, 237] width 58 height 15
click at [611, 237] on span "Finish Task" at bounding box center [618, 237] width 32 height 6
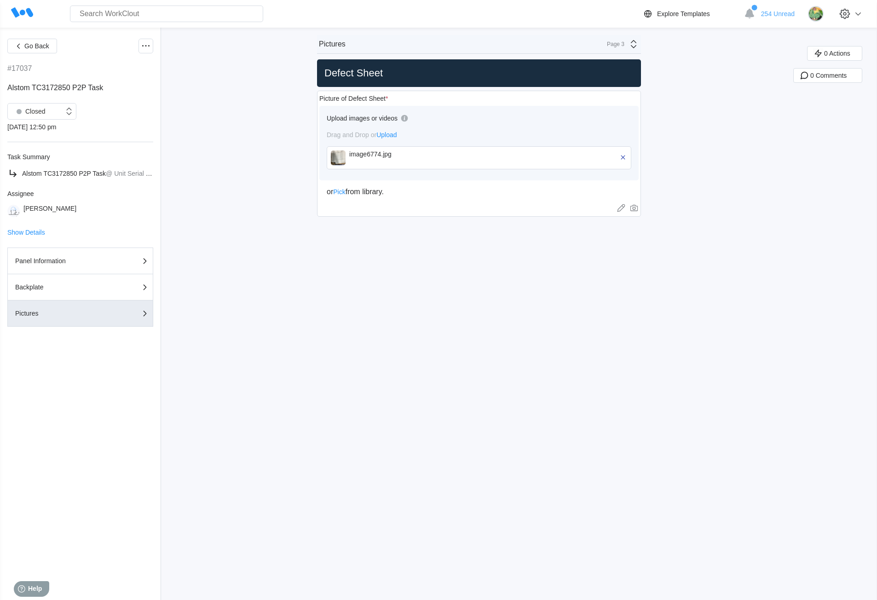
click at [627, 41] on div "Page 3" at bounding box center [621, 44] width 38 height 11
click at [505, 68] on div "Panel Information" at bounding box center [553, 66] width 176 height 8
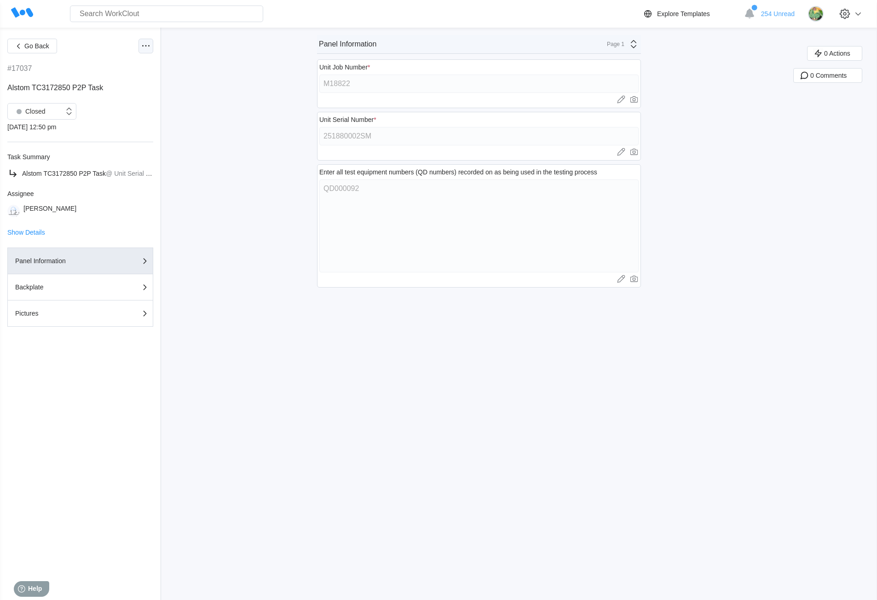
click at [142, 51] on icon at bounding box center [145, 46] width 11 height 11
click at [79, 111] on div "Export XLS" at bounding box center [107, 112] width 84 height 15
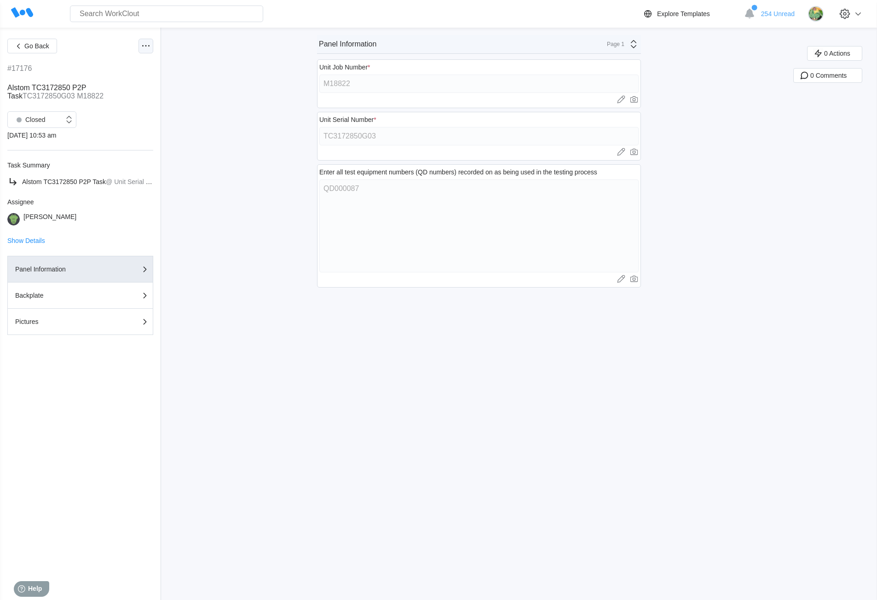
click at [144, 49] on icon at bounding box center [145, 46] width 11 height 11
drag, startPoint x: 204, startPoint y: 200, endPoint x: 140, endPoint y: 173, distance: 69.5
click at [204, 199] on div "Go Back #17176 Alstom TC3172850 P2P Task TC3172850G03 M18822 Closed 08/07/25 - …" at bounding box center [438, 314] width 877 height 573
click at [32, 120] on div "Closed" at bounding box center [28, 119] width 33 height 13
click at [36, 145] on div "Open" at bounding box center [42, 143] width 58 height 13
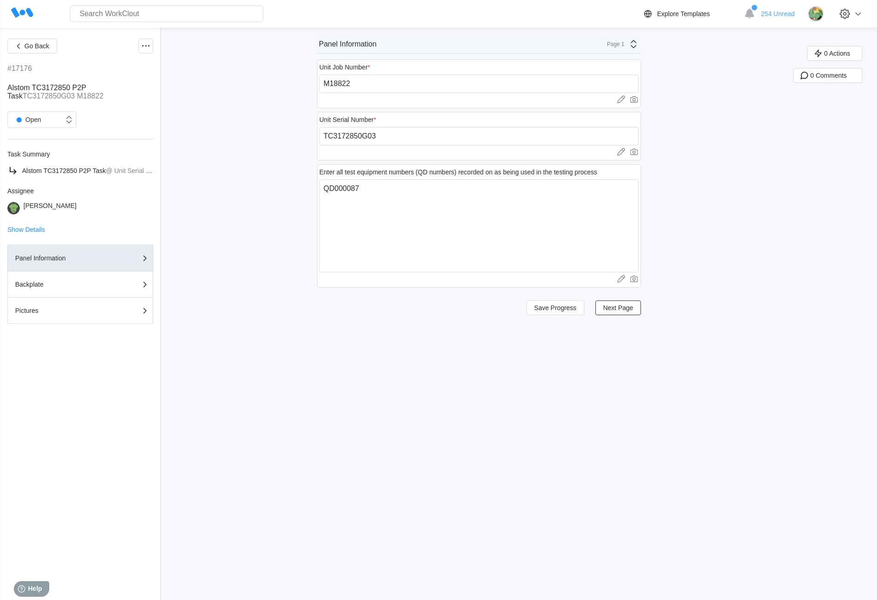
click at [398, 145] on div "Unit Serial Number * TC3172850G03 Upload images or videos to this field Drag an…" at bounding box center [479, 136] width 324 height 49
drag, startPoint x: 390, startPoint y: 135, endPoint x: 303, endPoint y: 134, distance: 87.0
click at [303, 134] on div "Go Back #17176 Alstom TC3172850 P2P Task TC3172850G03 M18822 Open Task Summary …" at bounding box center [438, 314] width 877 height 573
paste input "251880003SM"
type input "251880003SM"
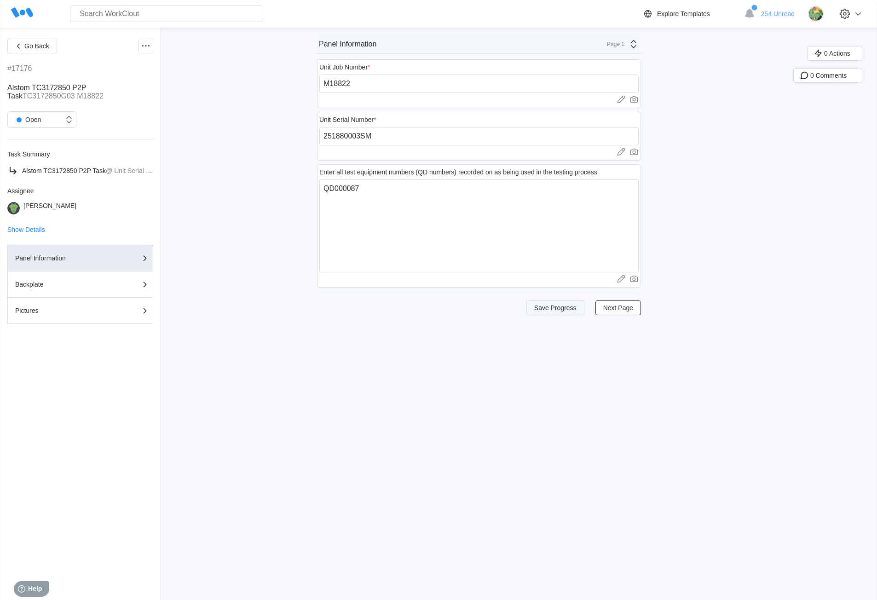
click at [553, 308] on span "Save Progress" at bounding box center [556, 308] width 42 height 6
click at [616, 46] on div "Page 1" at bounding box center [613, 44] width 23 height 6
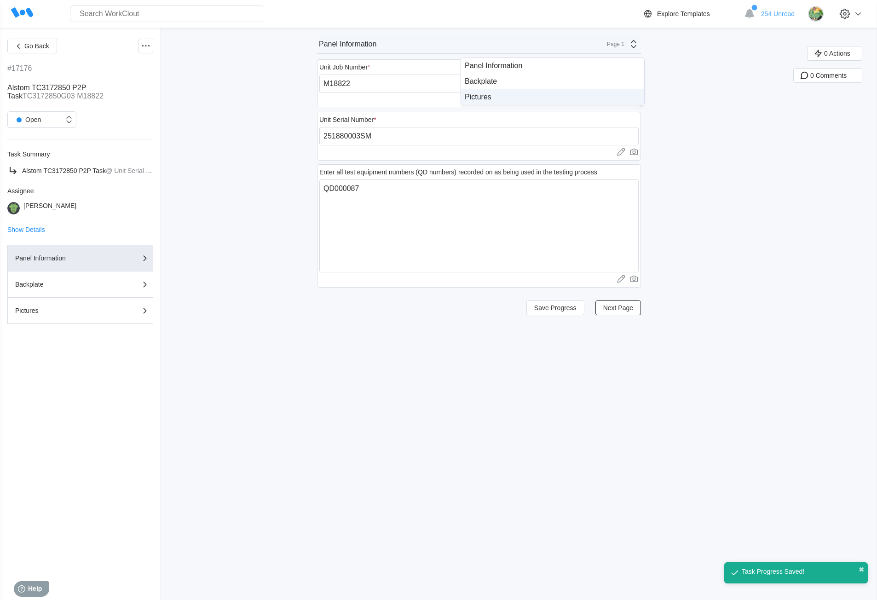
click at [545, 100] on div "Pictures" at bounding box center [553, 97] width 176 height 8
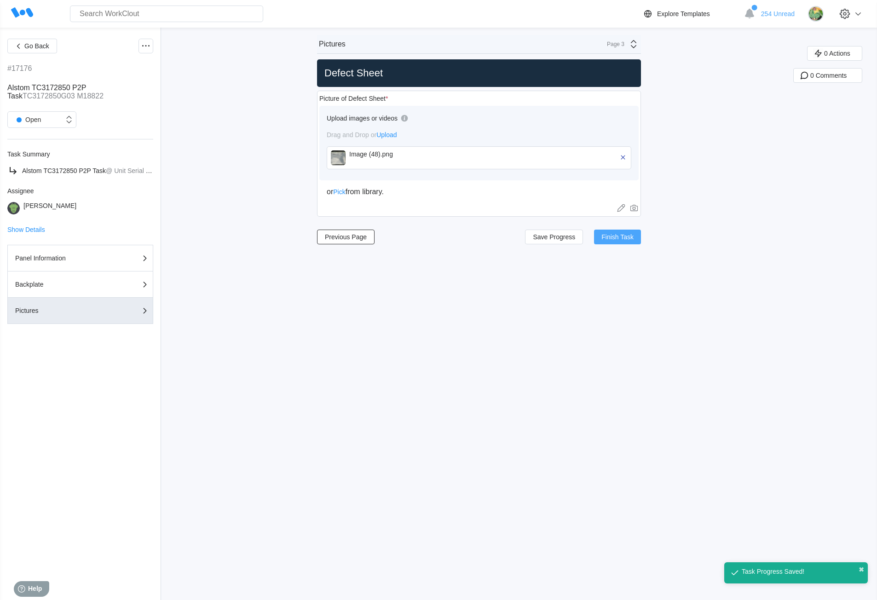
click at [619, 237] on span "Finish Task" at bounding box center [618, 237] width 32 height 6
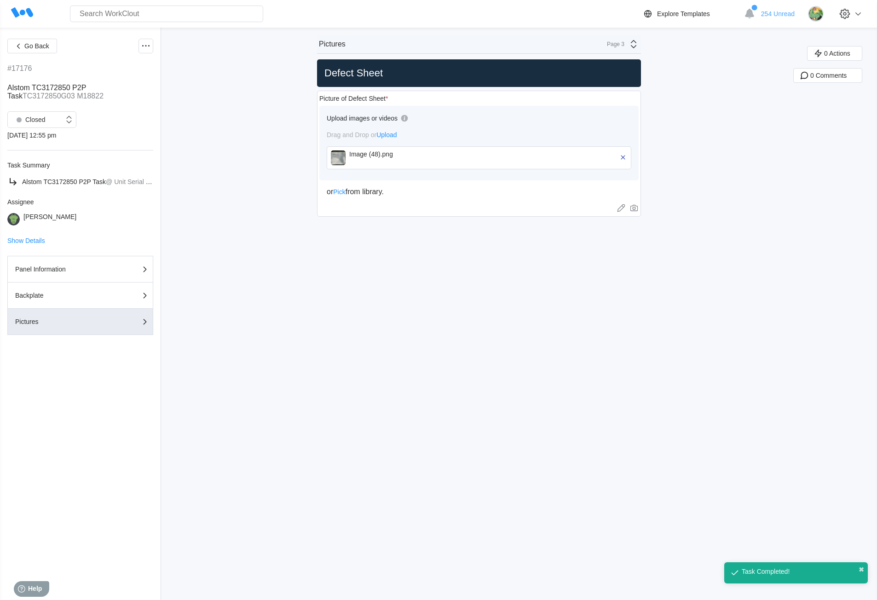
click at [624, 46] on div "Page 3" at bounding box center [613, 44] width 23 height 6
click at [551, 70] on div "Panel Information" at bounding box center [552, 66] width 183 height 16
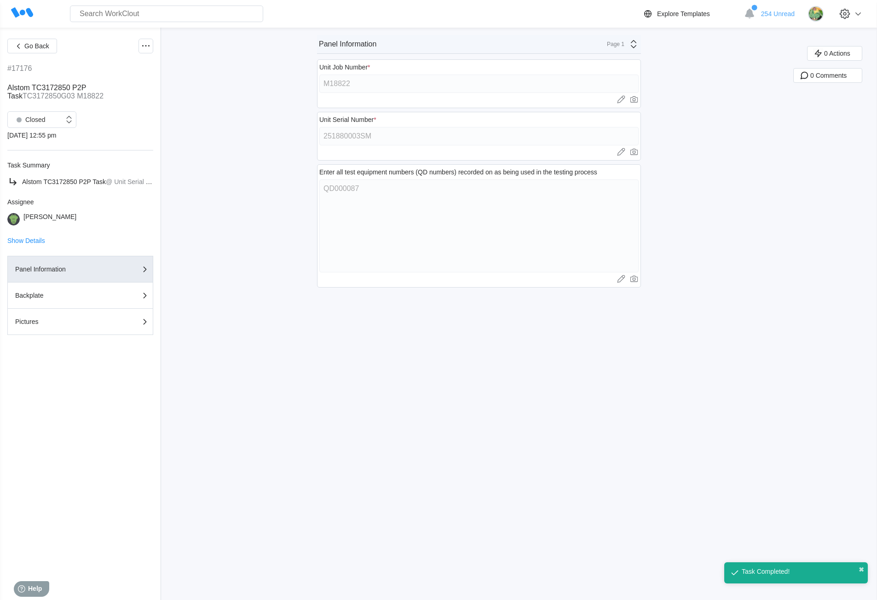
click at [306, 132] on div "Go Back #17176 Alstom TC3172850 P2P Task TC3172850G03 M18822 Closed 09/30/25 - …" at bounding box center [438, 314] width 877 height 573
click at [144, 41] on icon at bounding box center [145, 46] width 11 height 11
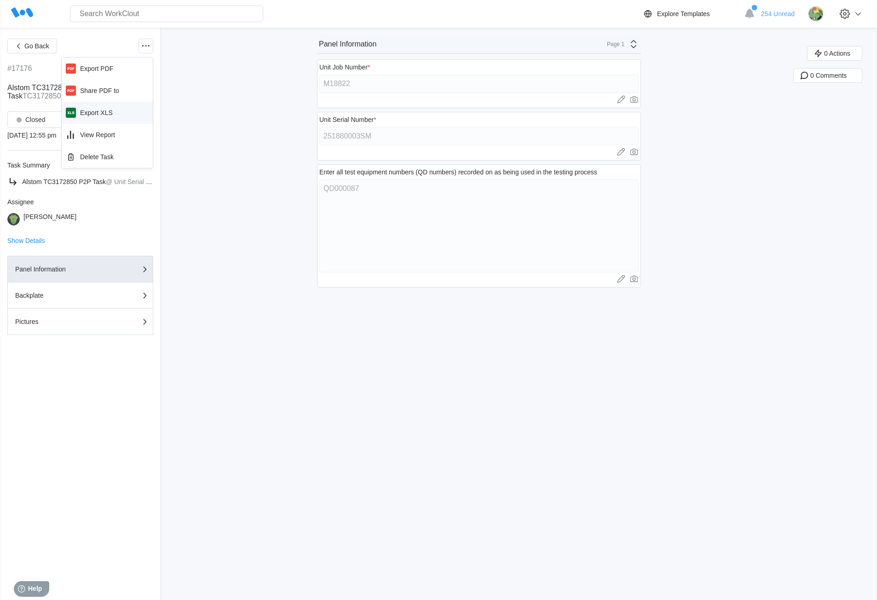
click at [94, 111] on div "Export XLS" at bounding box center [96, 112] width 33 height 7
click at [140, 46] on icon at bounding box center [145, 46] width 11 height 11
click at [218, 164] on div "Go Back #17132 Alstom TC3172850 P2P Task TC3172850G04 M18822 Closed [DATE] 10:3…" at bounding box center [438, 314] width 877 height 573
click at [56, 123] on div "Closed" at bounding box center [36, 119] width 56 height 9
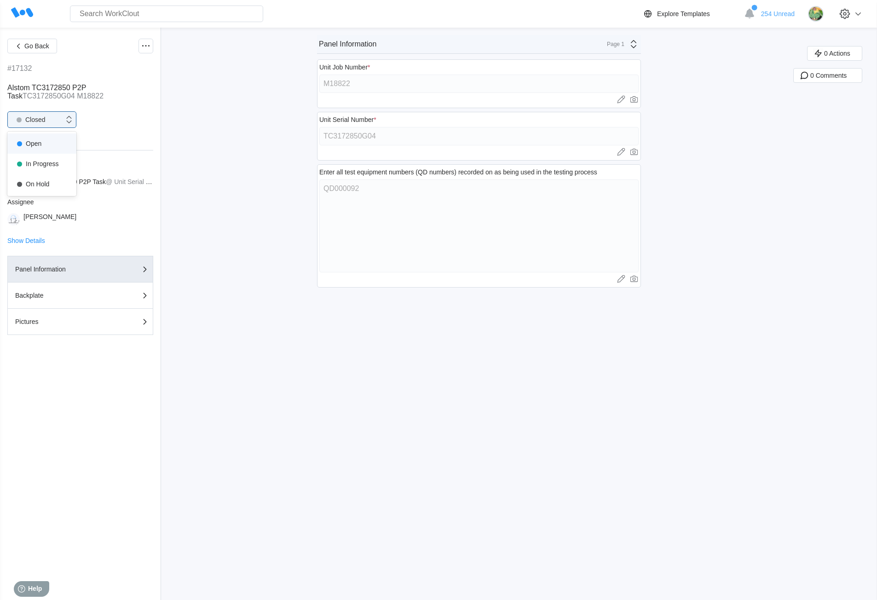
click at [47, 146] on div "Open" at bounding box center [42, 143] width 58 height 13
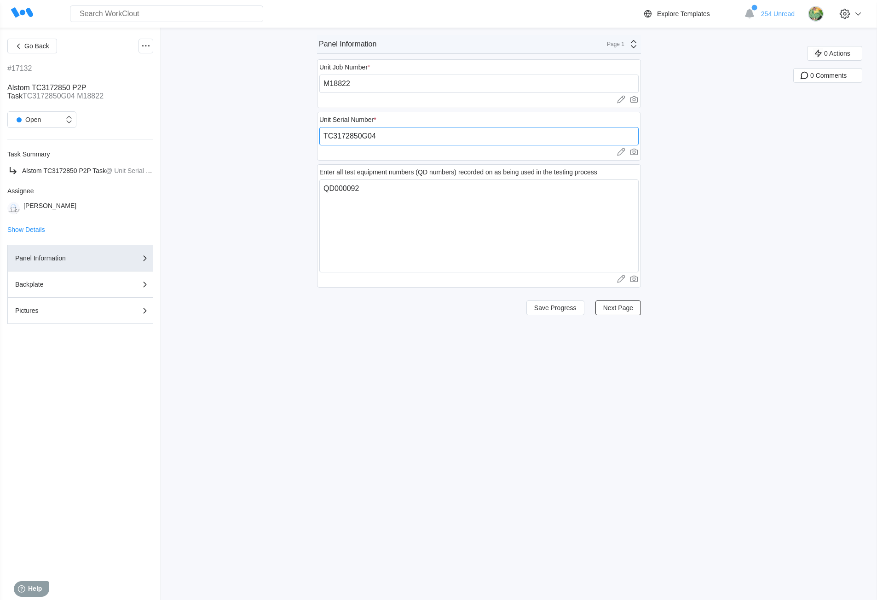
drag, startPoint x: 394, startPoint y: 134, endPoint x: 308, endPoint y: 137, distance: 85.7
click at [308, 137] on div "Go Back #17132 Alstom TC3172850 P2P Task TC3172850G04 M18822 Open Task Summary …" at bounding box center [438, 314] width 877 height 573
paste input "251880004SM"
type input "251880004SM"
click at [577, 309] on span "Save Progress" at bounding box center [556, 308] width 42 height 6
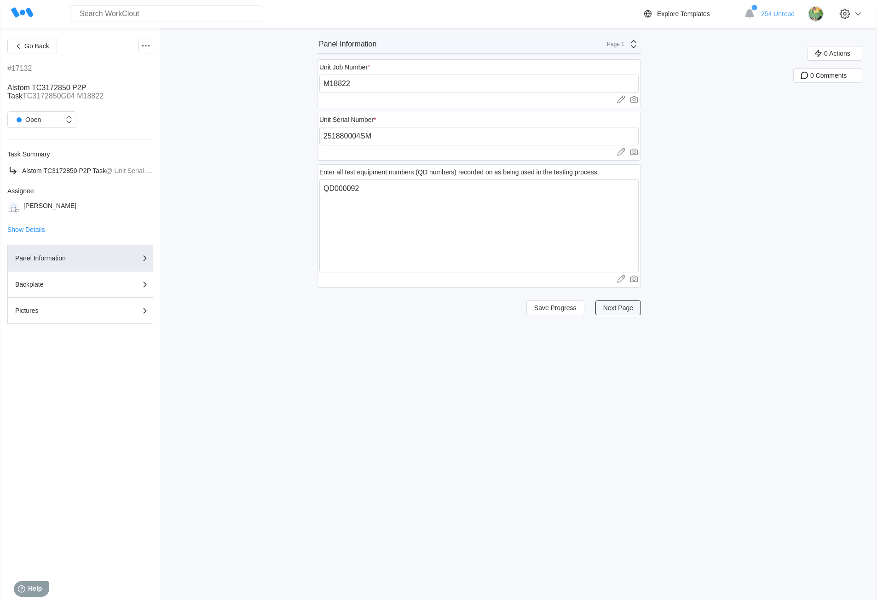
click at [624, 308] on span "Next Page" at bounding box center [619, 308] width 30 height 6
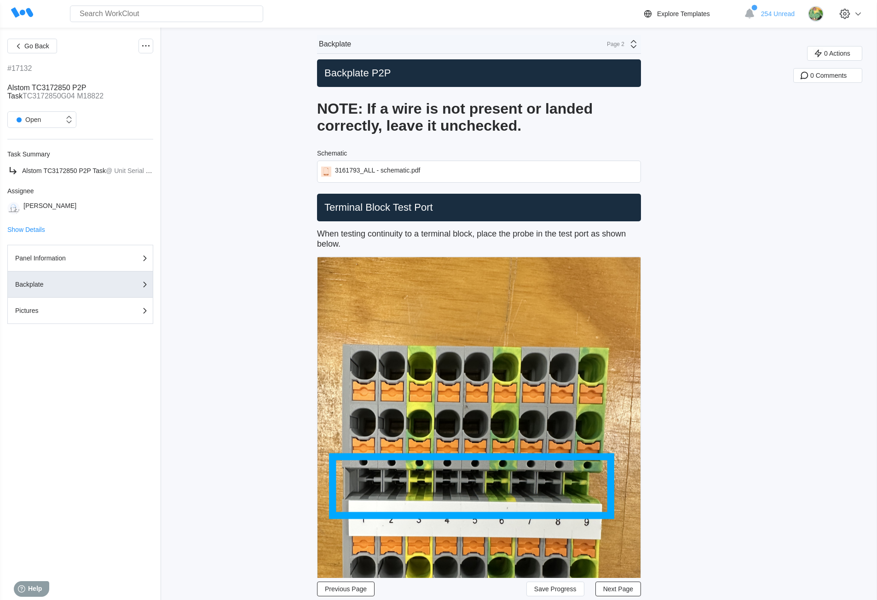
click at [630, 41] on div "Page 2" at bounding box center [621, 44] width 38 height 11
click at [580, 96] on div "Pictures" at bounding box center [553, 97] width 176 height 8
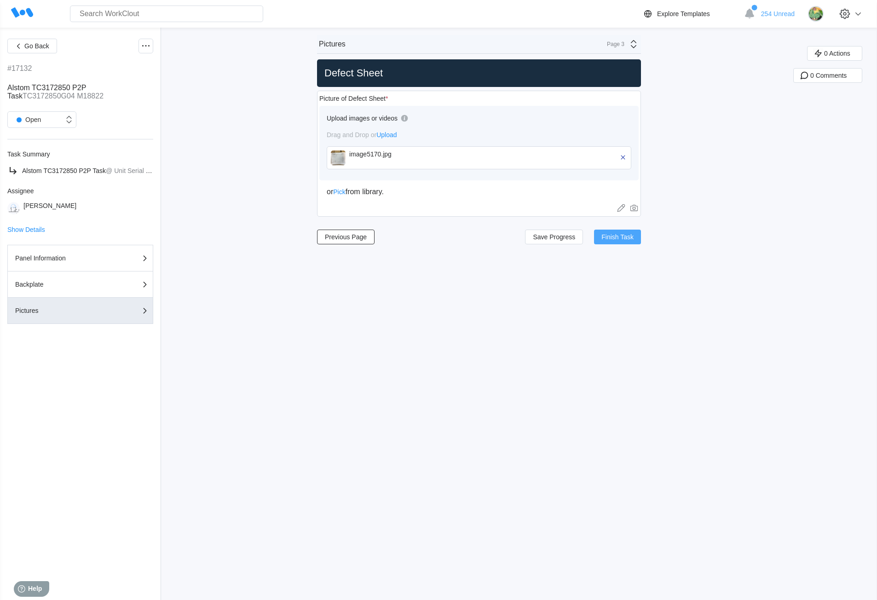
click at [611, 234] on span "Finish Task" at bounding box center [618, 237] width 32 height 6
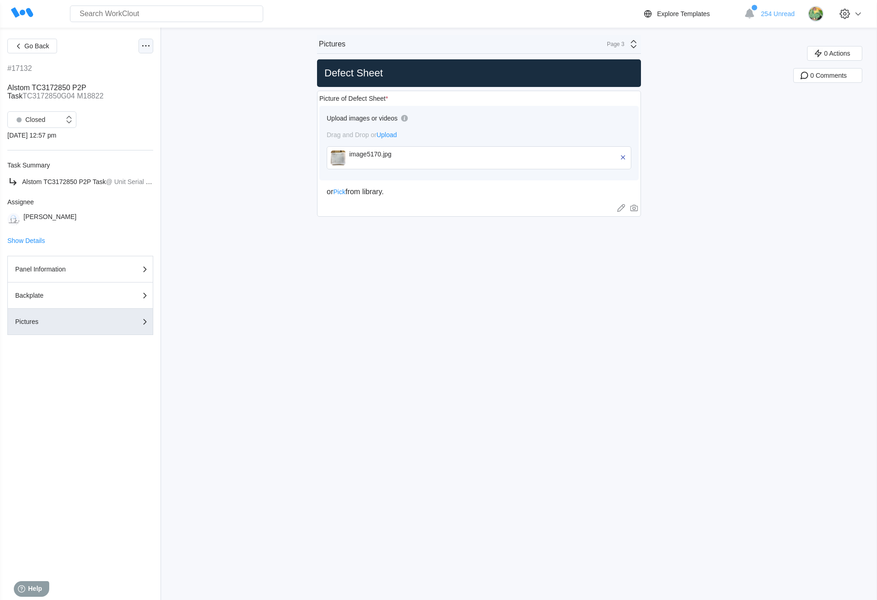
click at [149, 48] on icon at bounding box center [145, 46] width 11 height 11
click at [102, 112] on div "Export XLS" at bounding box center [96, 112] width 33 height 7
